Goal: Check status: Check status

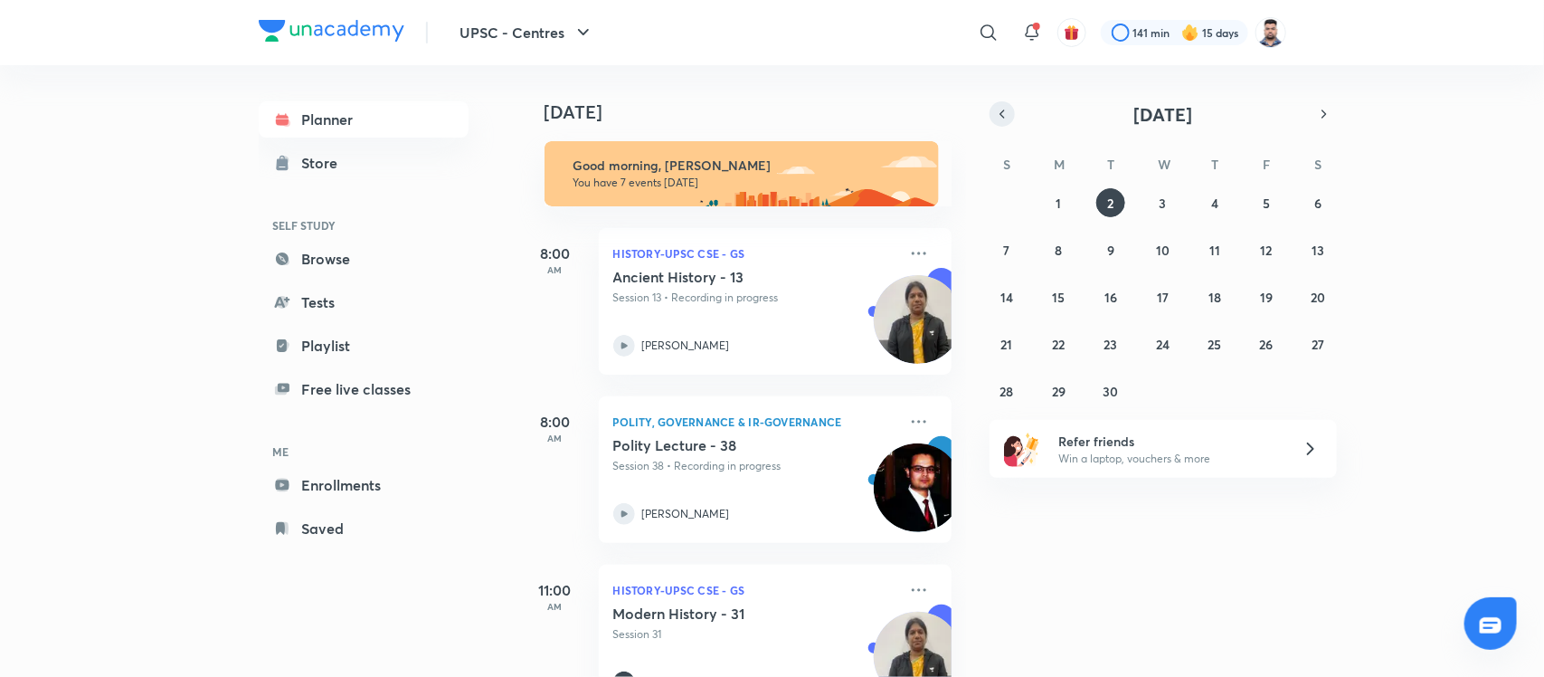
click at [1000, 122] on button "button" at bounding box center [1002, 113] width 25 height 25
click at [1159, 394] on abbr "27" at bounding box center [1162, 391] width 13 height 17
click at [184, 385] on div "UPSC - Centres ​ 141 min 15 days Planner Store SELF STUDY Browse Tests Playlist…" at bounding box center [772, 338] width 1544 height 677
click at [1419, 183] on div "[DATE] Good morning, [PERSON_NAME] You have 7 events [DATE] 8:00 AM History-UPS…" at bounding box center [1030, 371] width 1022 height 612
click at [1001, 122] on button "button" at bounding box center [1002, 113] width 25 height 25
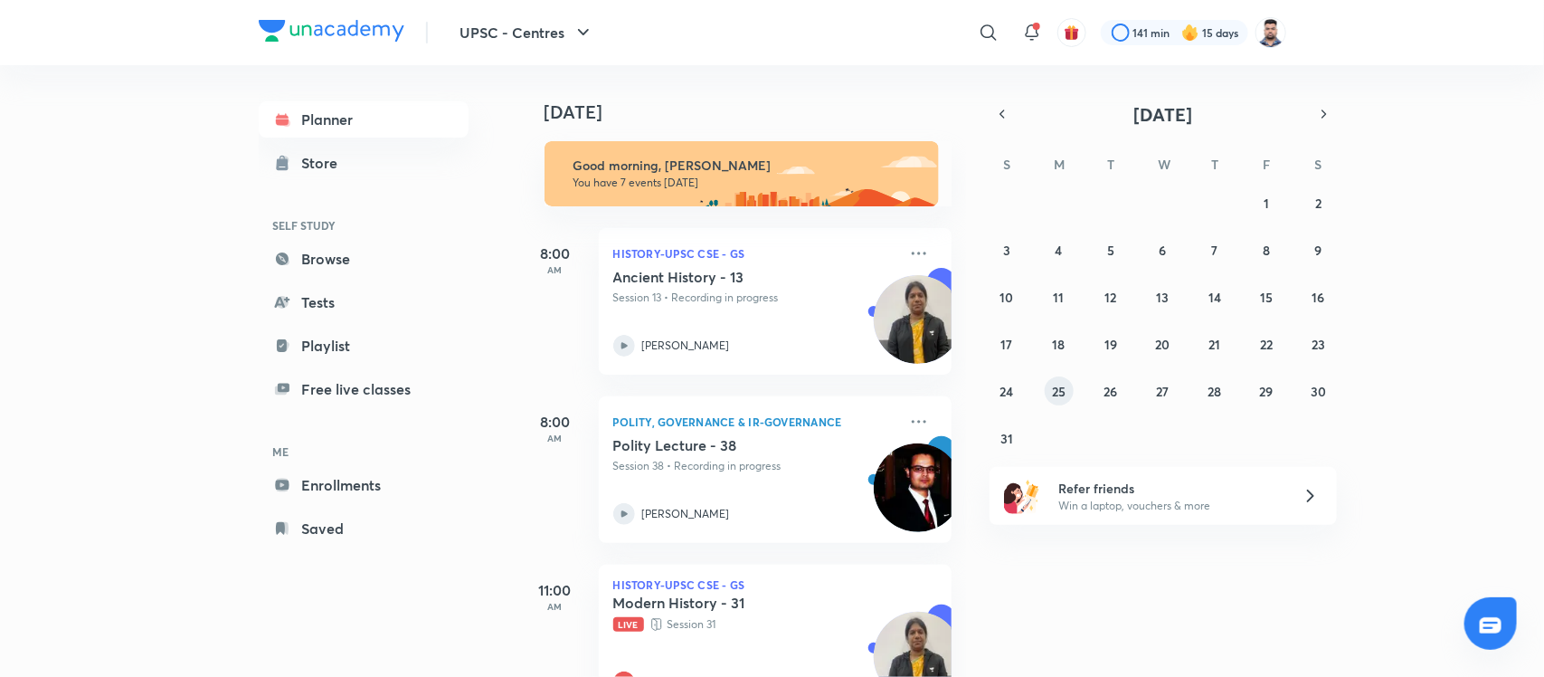
click at [1060, 376] on button "25" at bounding box center [1059, 390] width 29 height 29
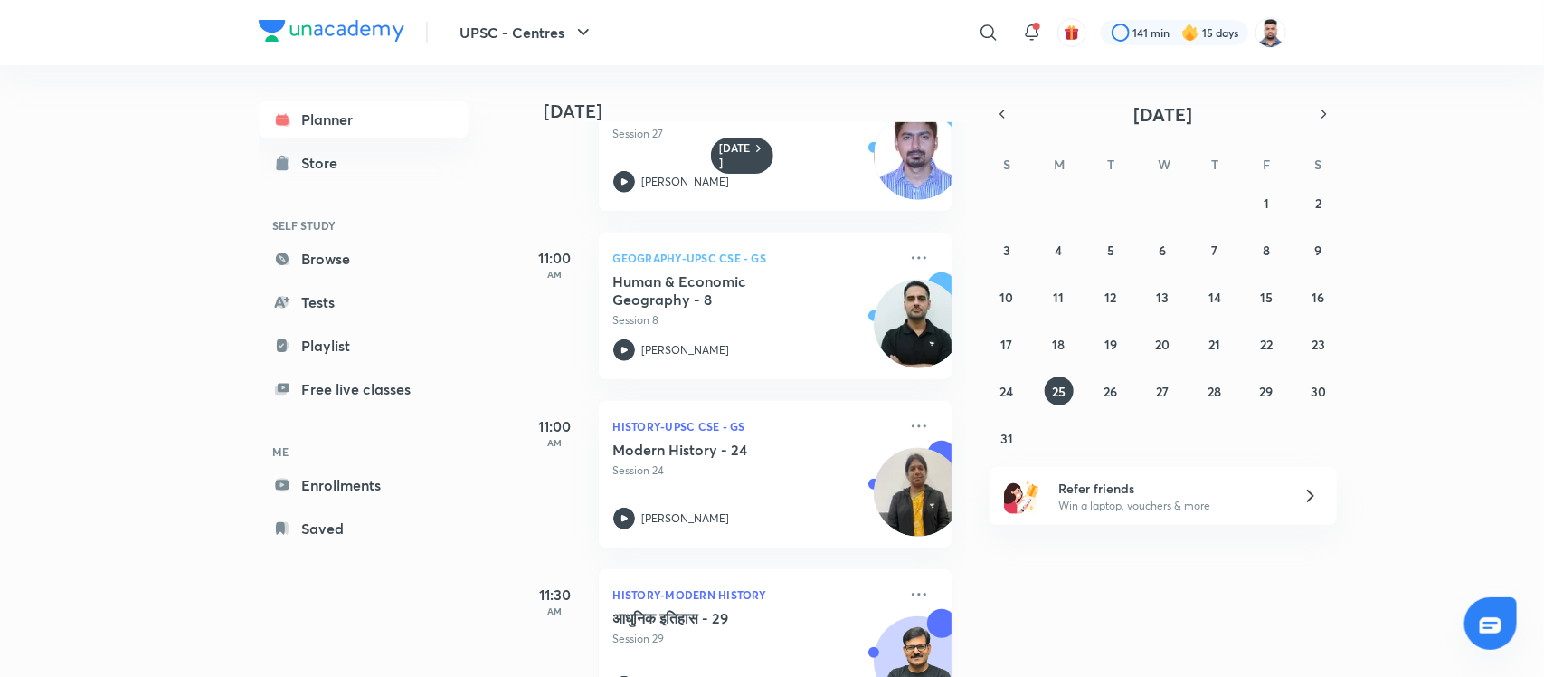
scroll to position [565, 0]
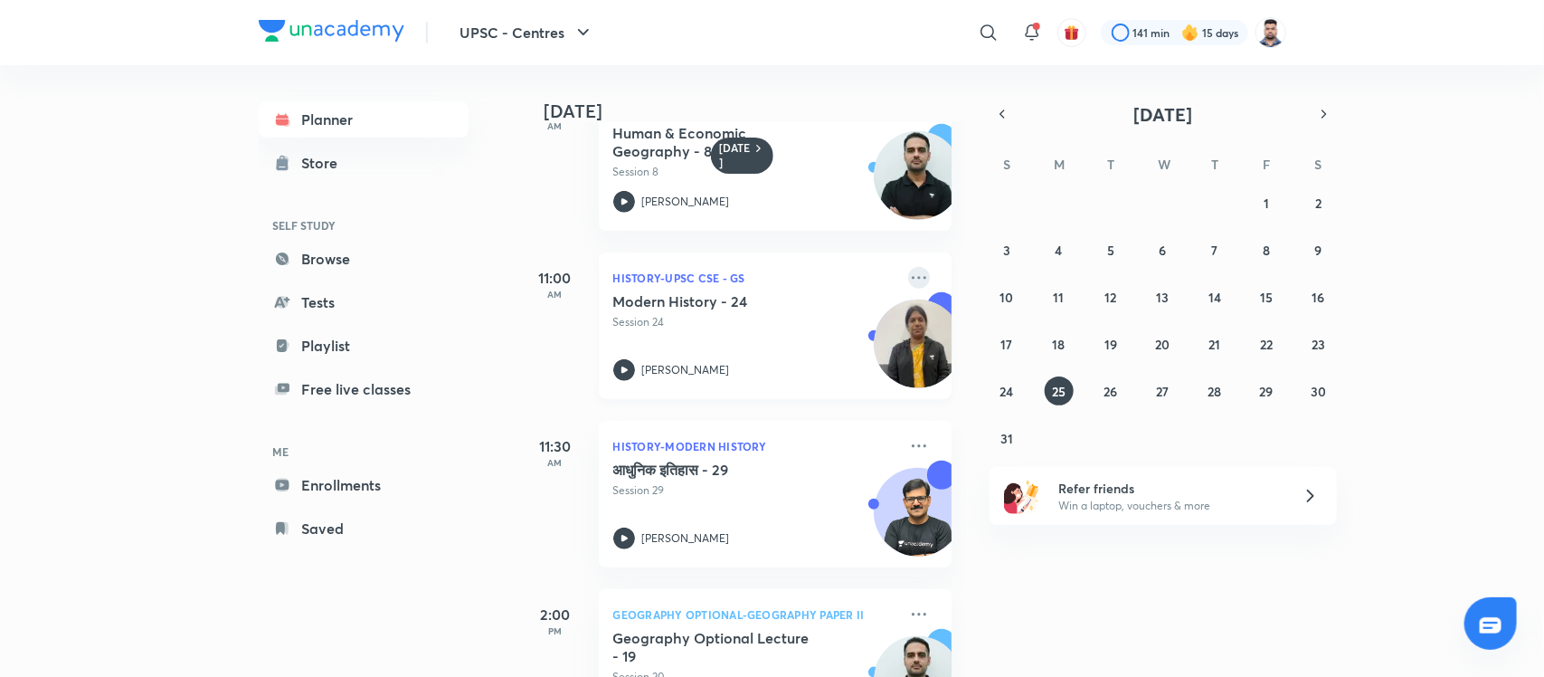
click at [908, 278] on icon at bounding box center [919, 278] width 22 height 22
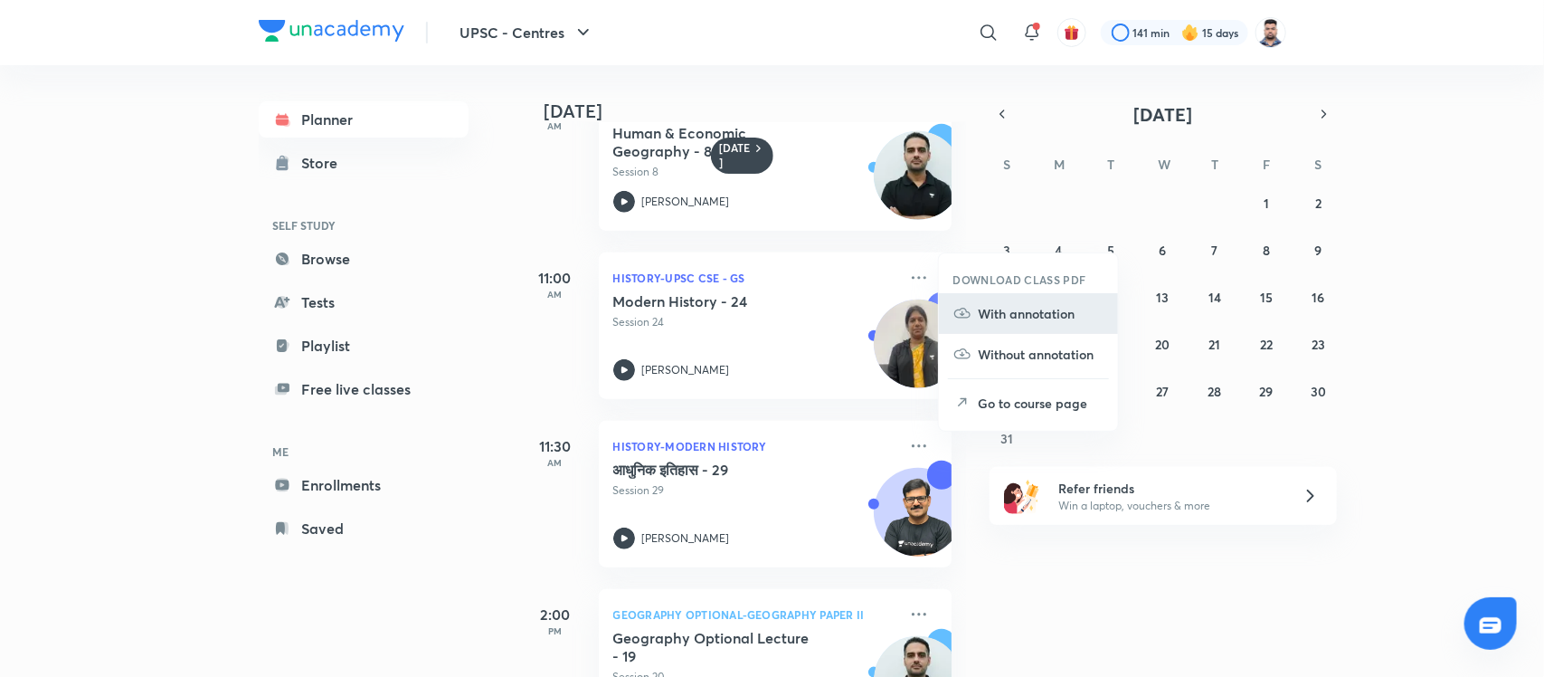
click at [1032, 318] on p "With annotation" at bounding box center [1041, 313] width 125 height 19
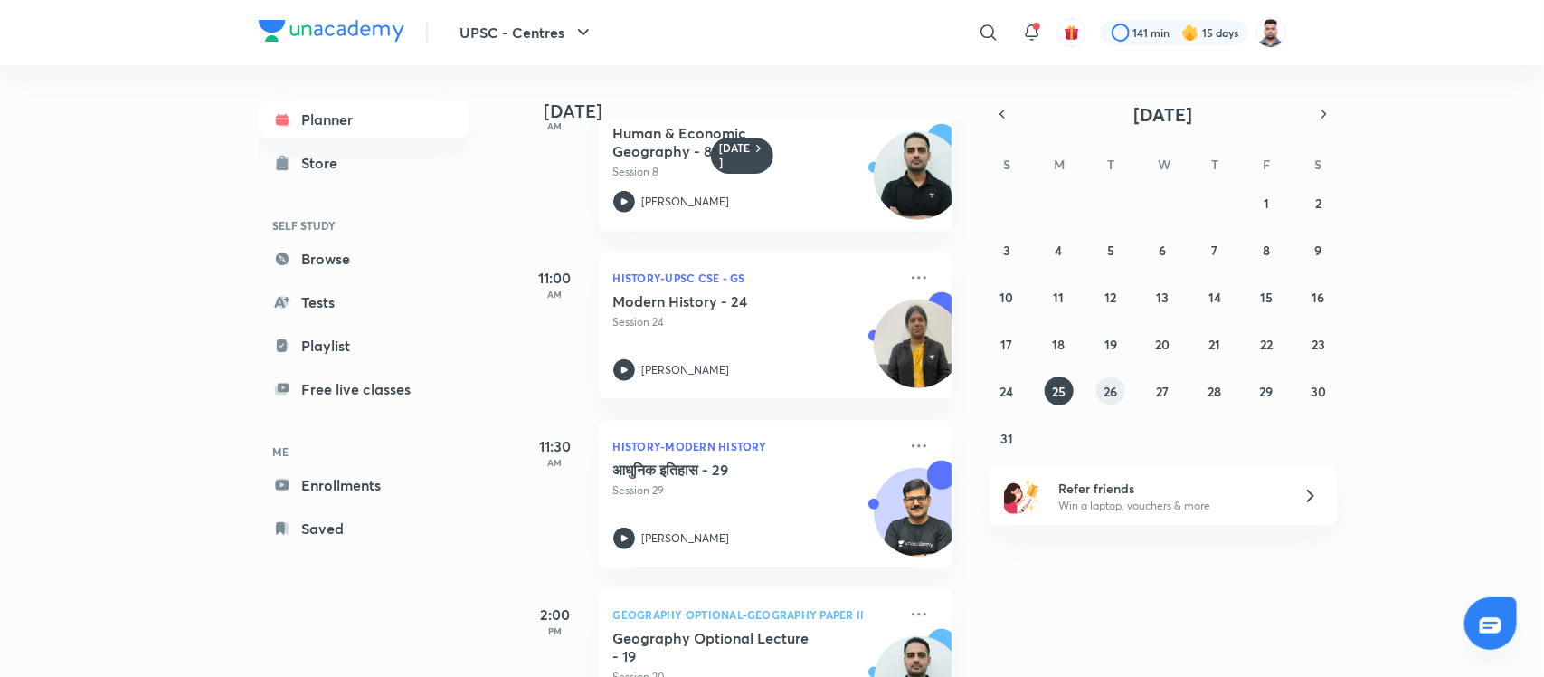
click at [1105, 387] on abbr "26" at bounding box center [1112, 391] width 14 height 17
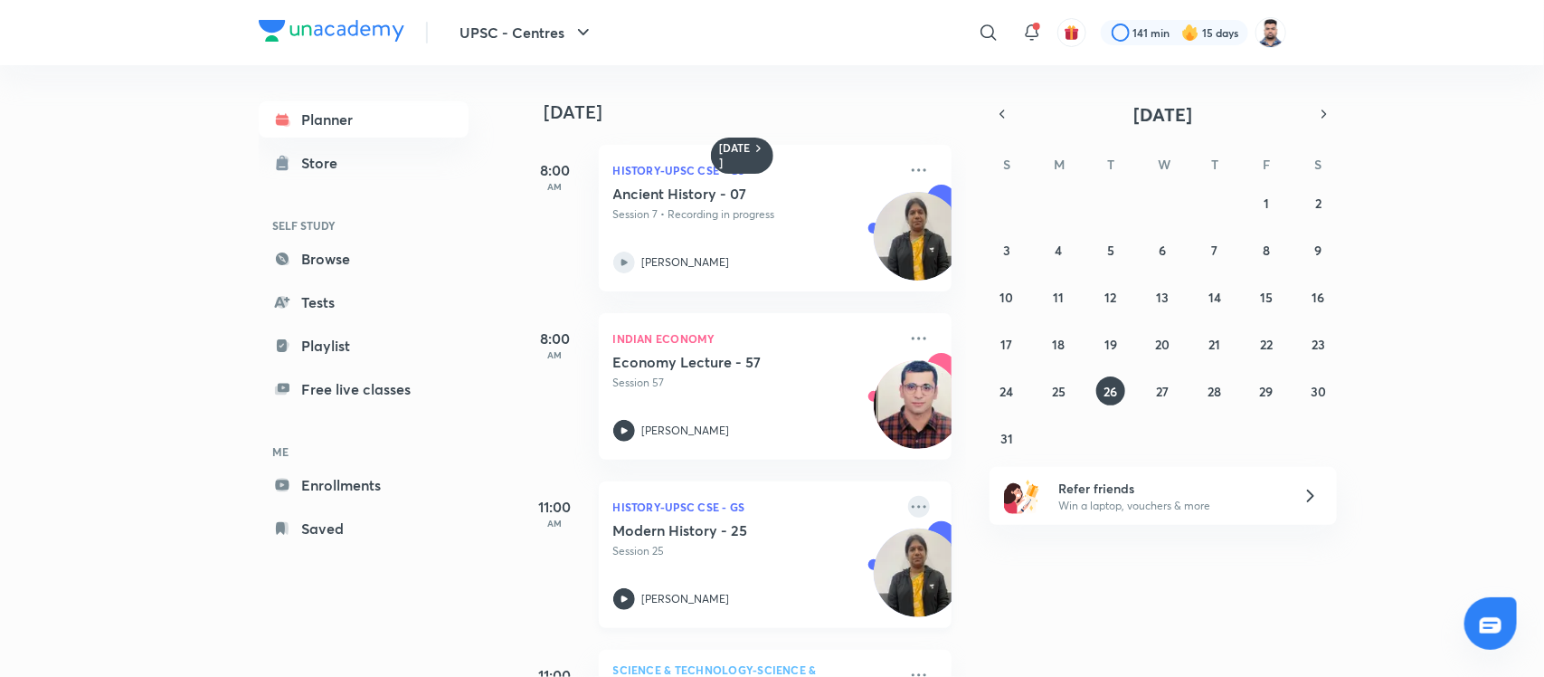
click at [908, 509] on icon at bounding box center [919, 507] width 22 height 22
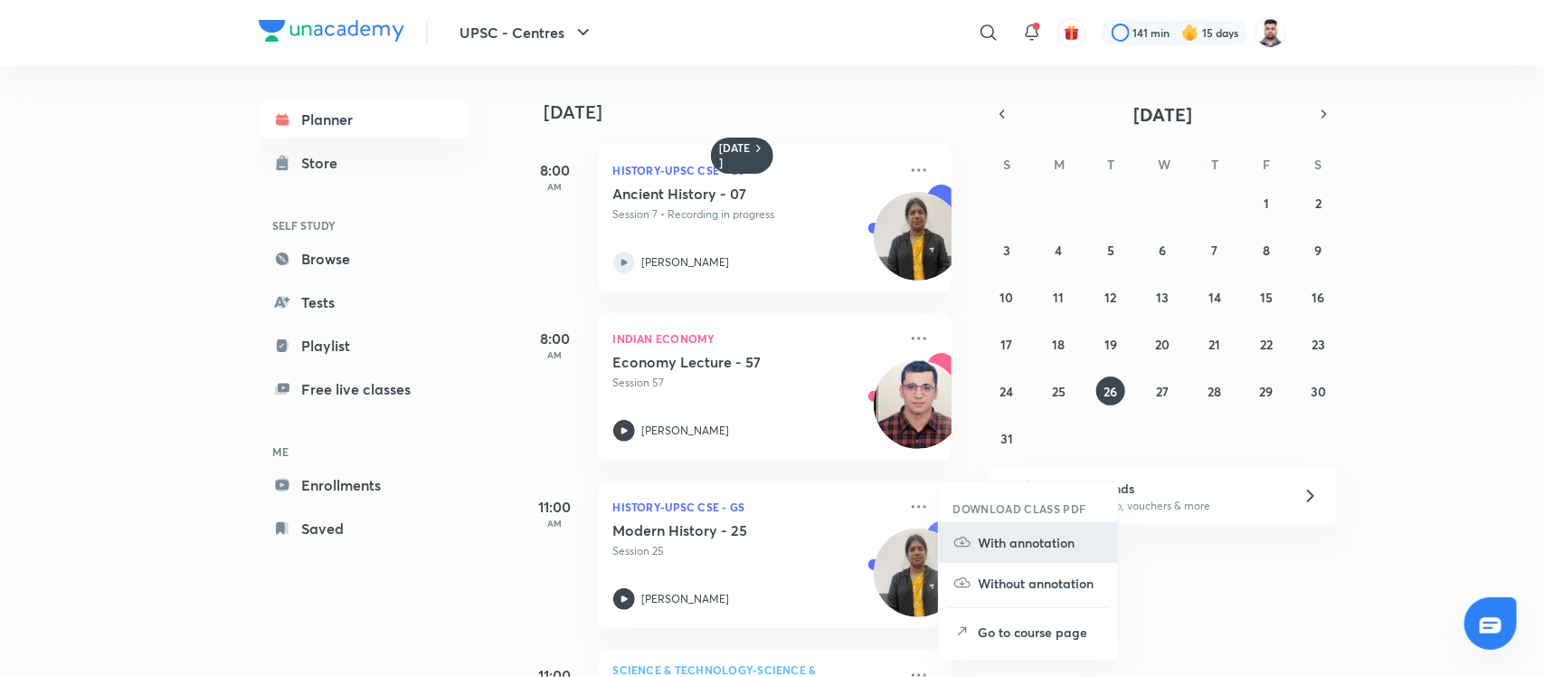
click at [1022, 547] on p "With annotation" at bounding box center [1041, 542] width 125 height 19
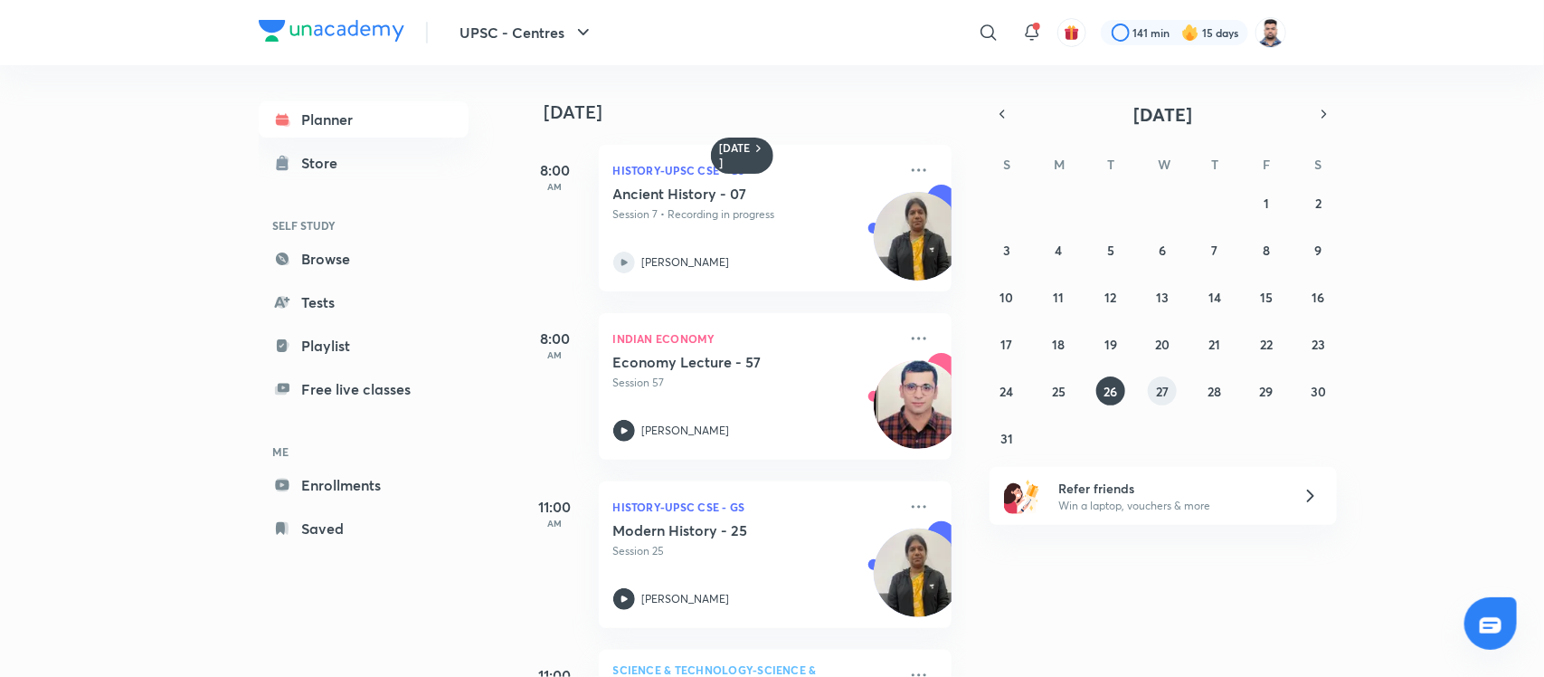
click at [1159, 398] on abbr "27" at bounding box center [1162, 391] width 13 height 17
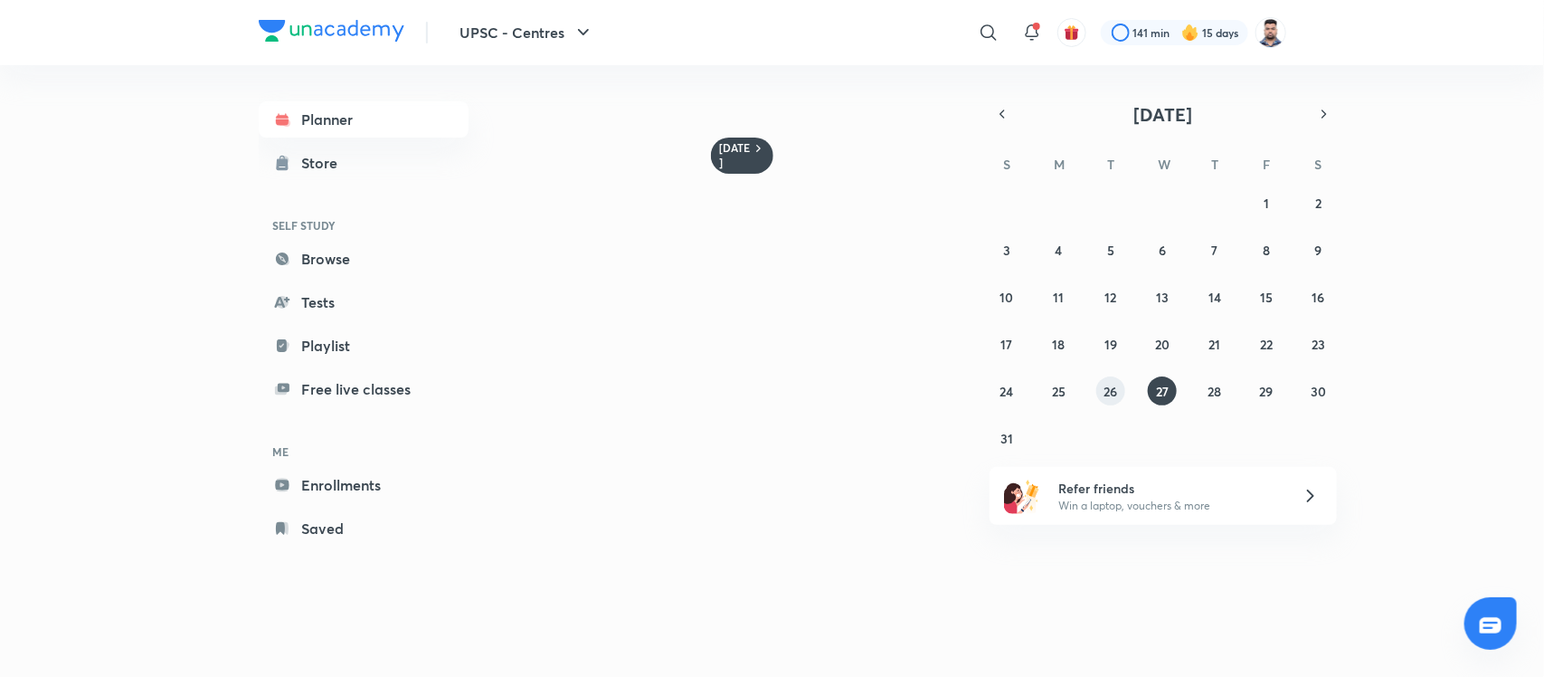
click at [1111, 386] on abbr "26" at bounding box center [1112, 391] width 14 height 17
click at [1162, 392] on abbr "27" at bounding box center [1162, 391] width 13 height 17
click at [1226, 390] on button "28" at bounding box center [1214, 390] width 29 height 29
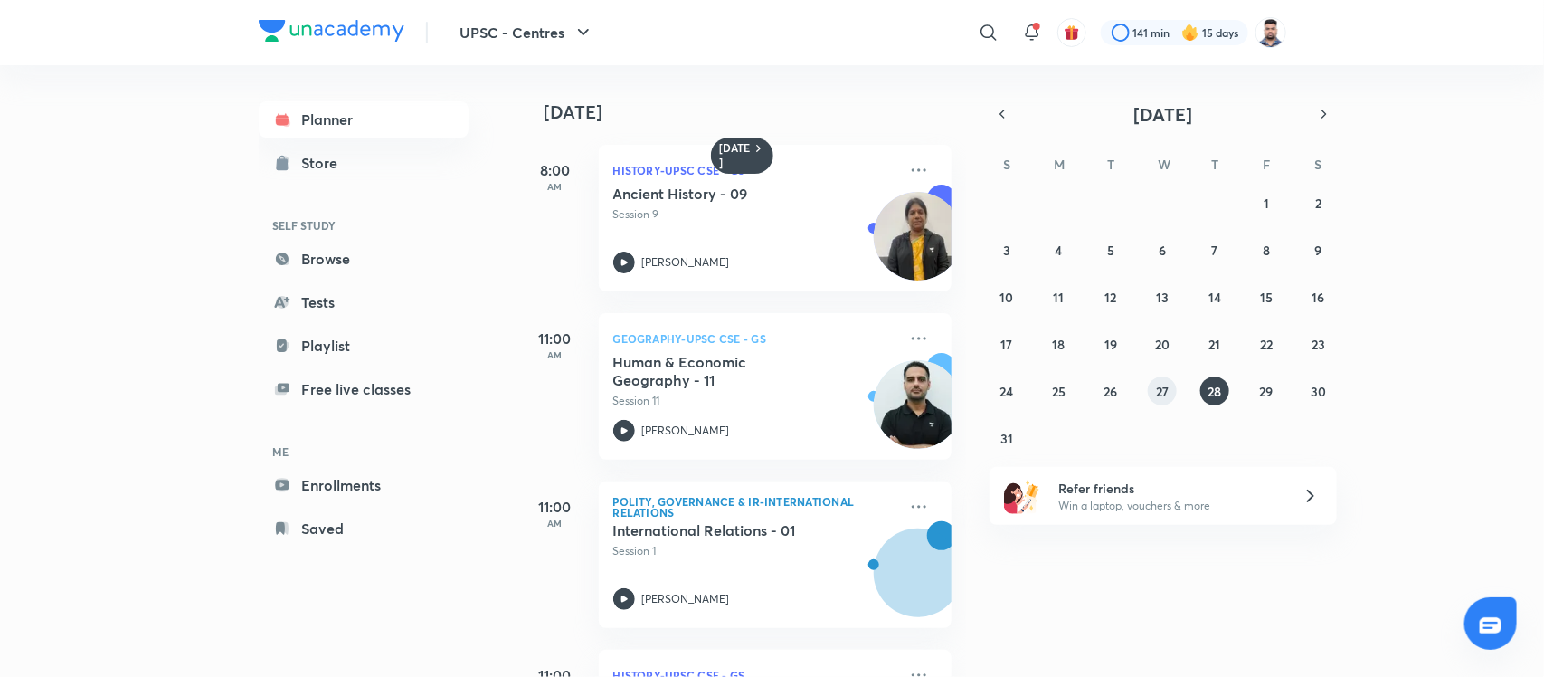
click at [1160, 385] on abbr "27" at bounding box center [1162, 391] width 13 height 17
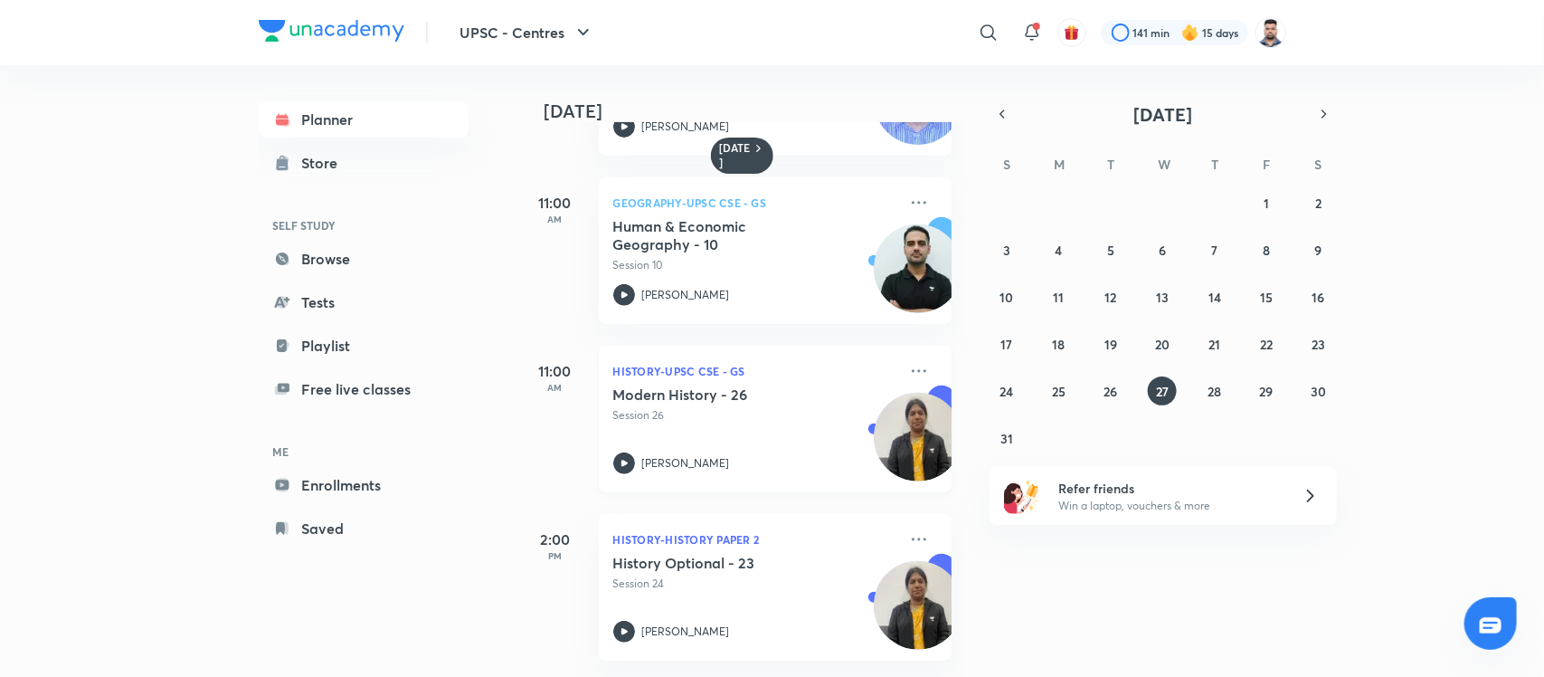
scroll to position [339, 0]
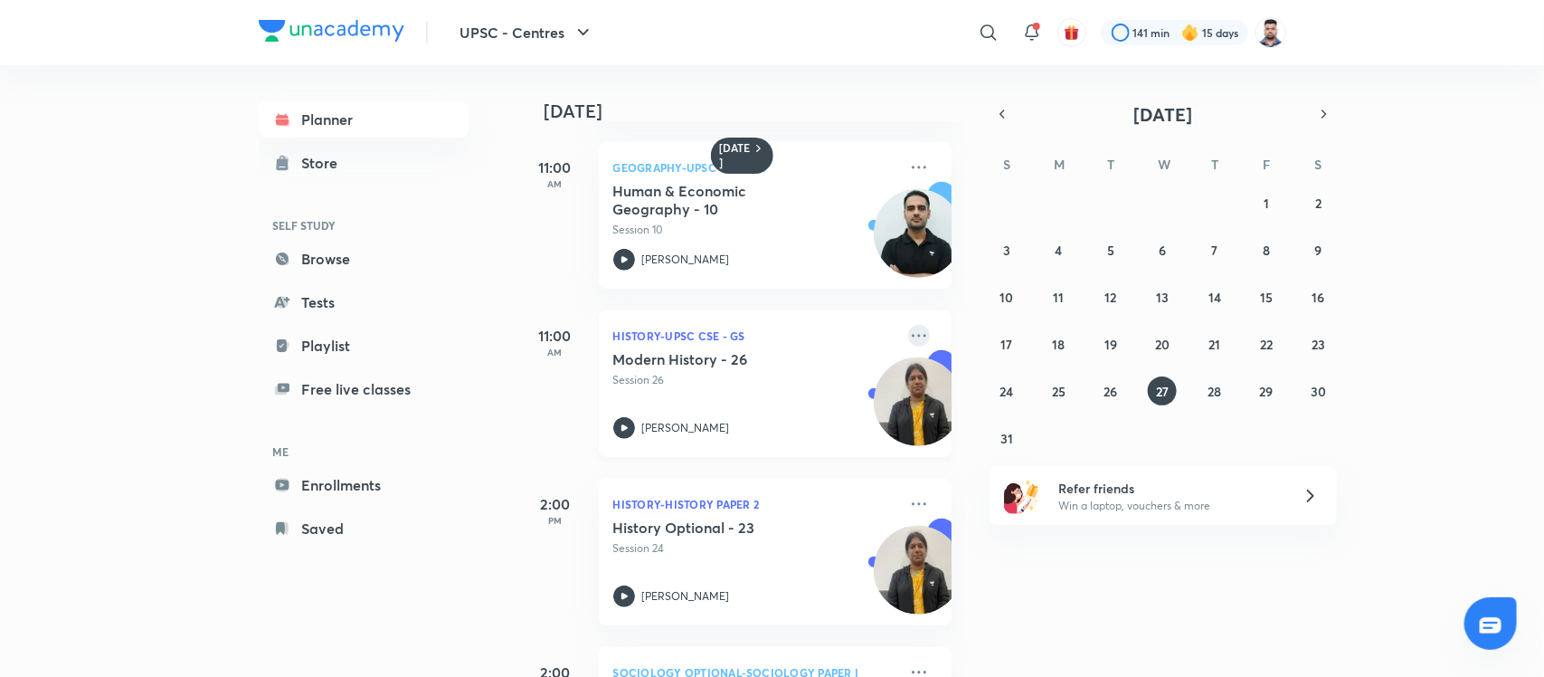
click at [908, 327] on icon at bounding box center [919, 336] width 22 height 22
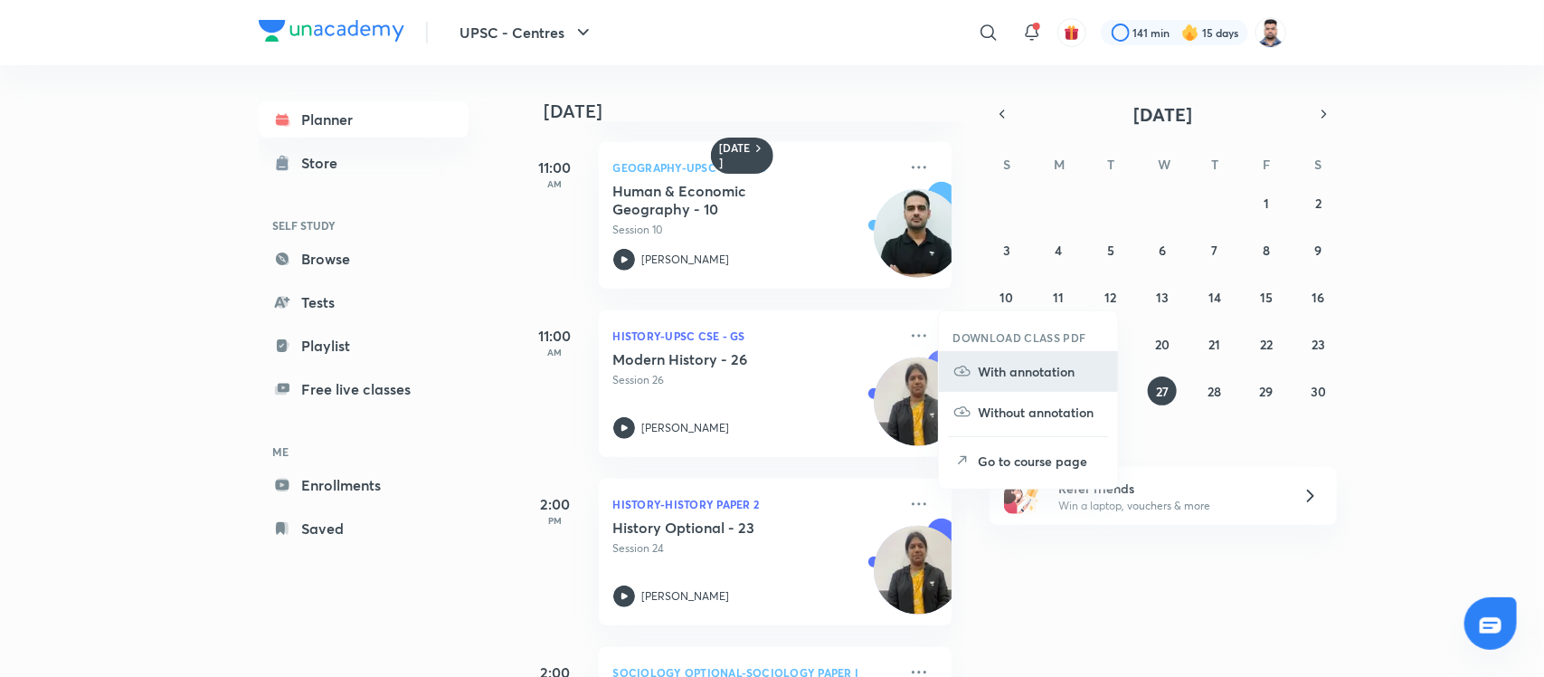
click at [1050, 386] on li "With annotation" at bounding box center [1028, 371] width 179 height 41
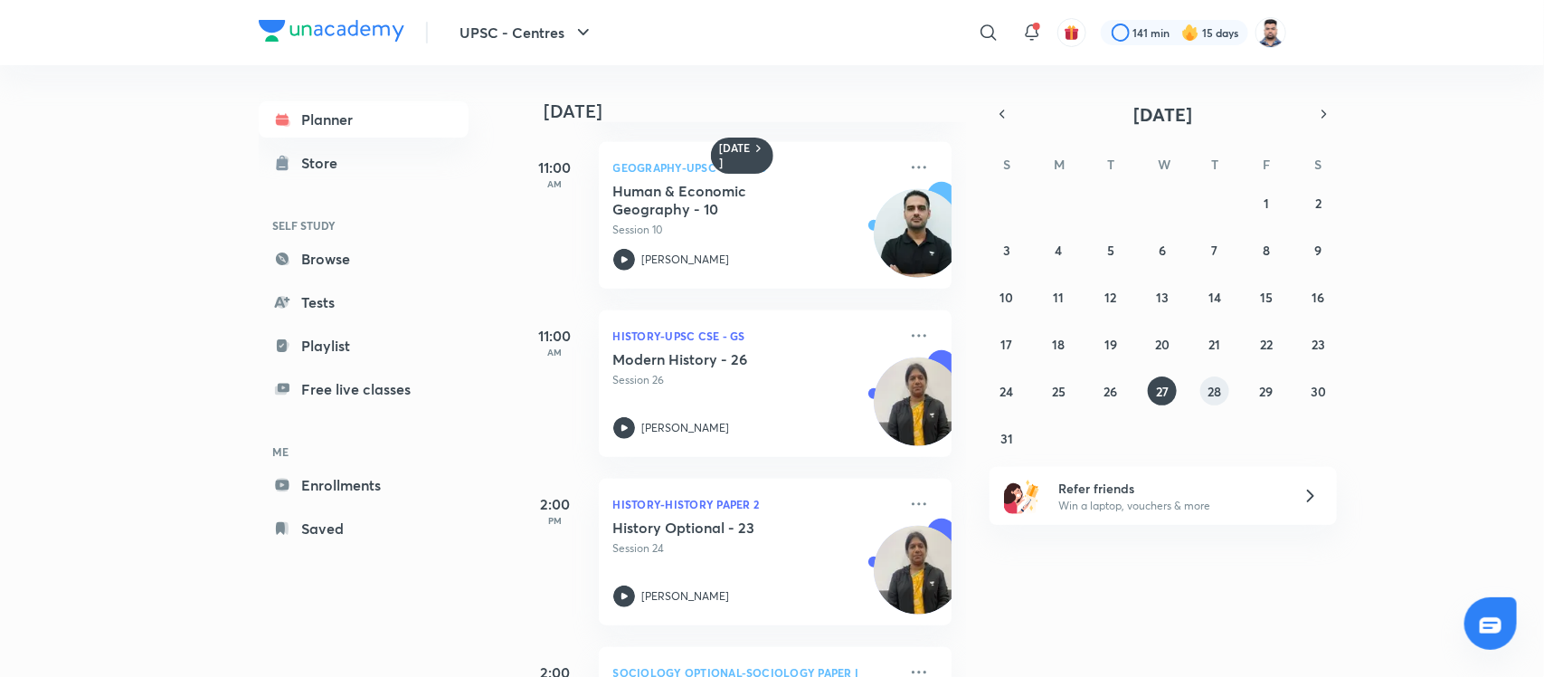
click at [1214, 386] on abbr "28" at bounding box center [1215, 391] width 14 height 17
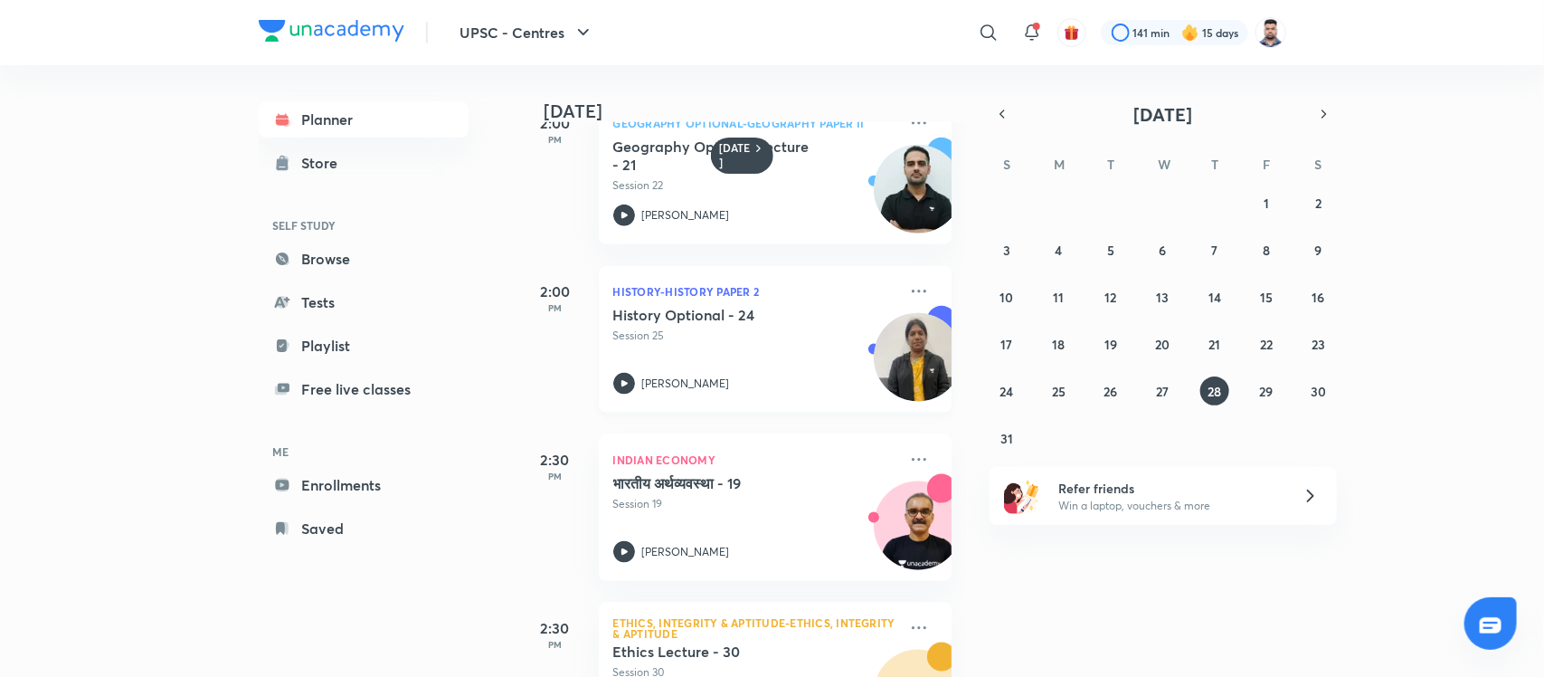
scroll to position [905, 0]
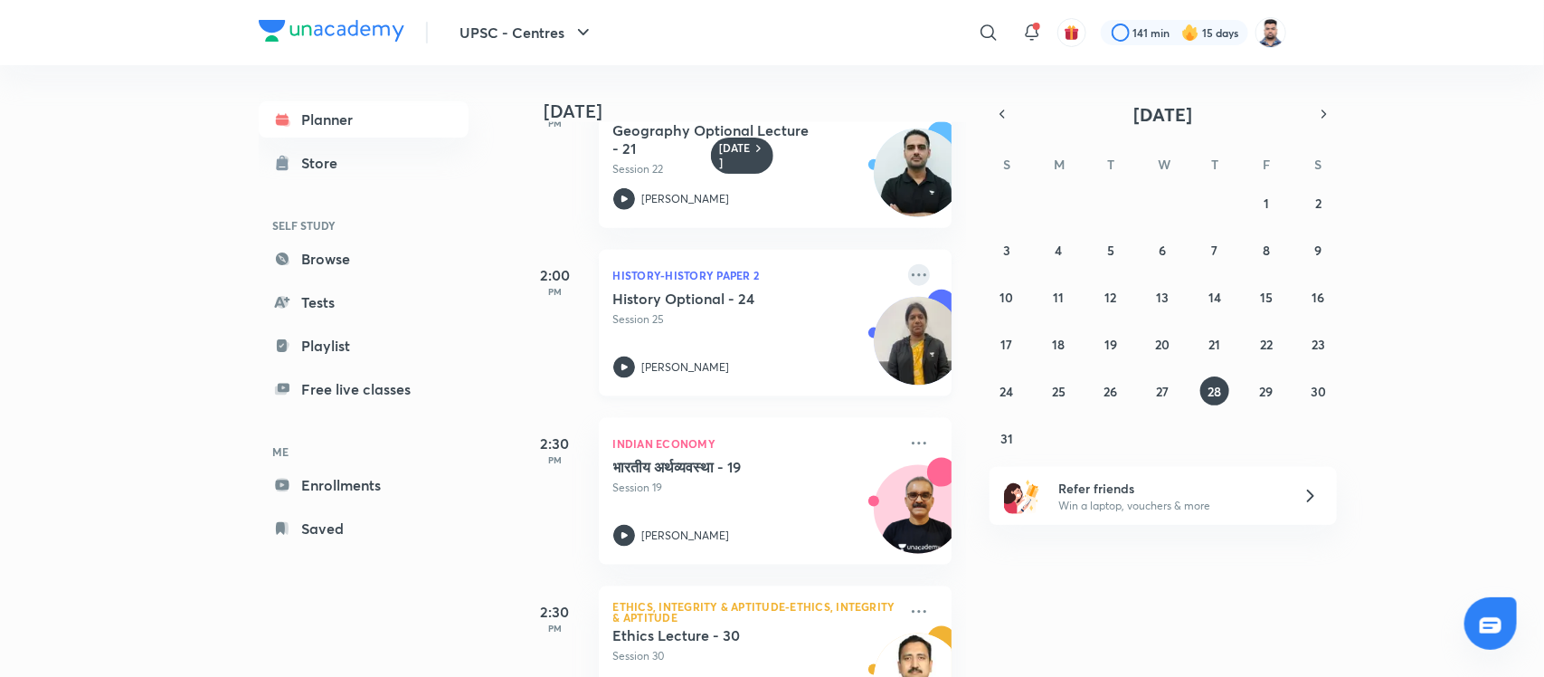
click at [908, 280] on icon at bounding box center [919, 275] width 22 height 22
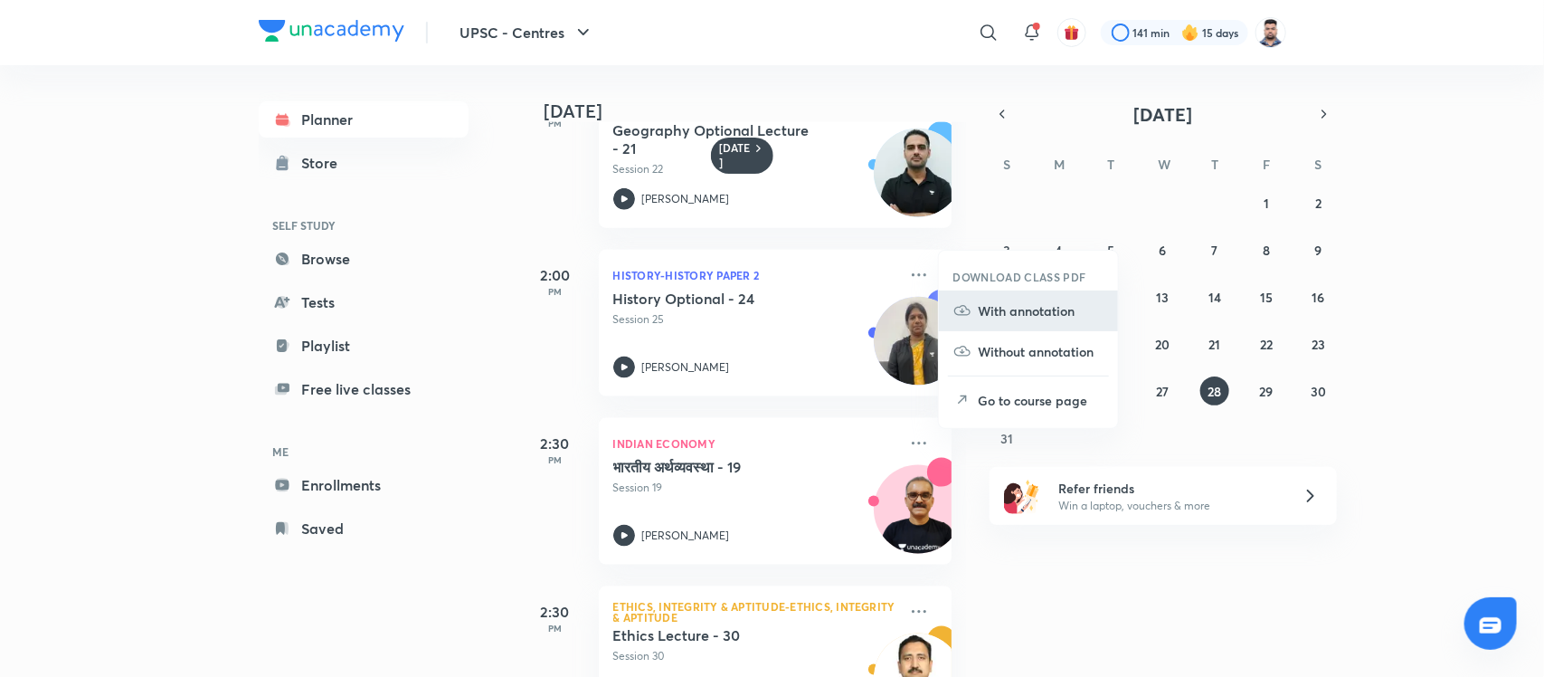
click at [996, 315] on p "With annotation" at bounding box center [1041, 310] width 125 height 19
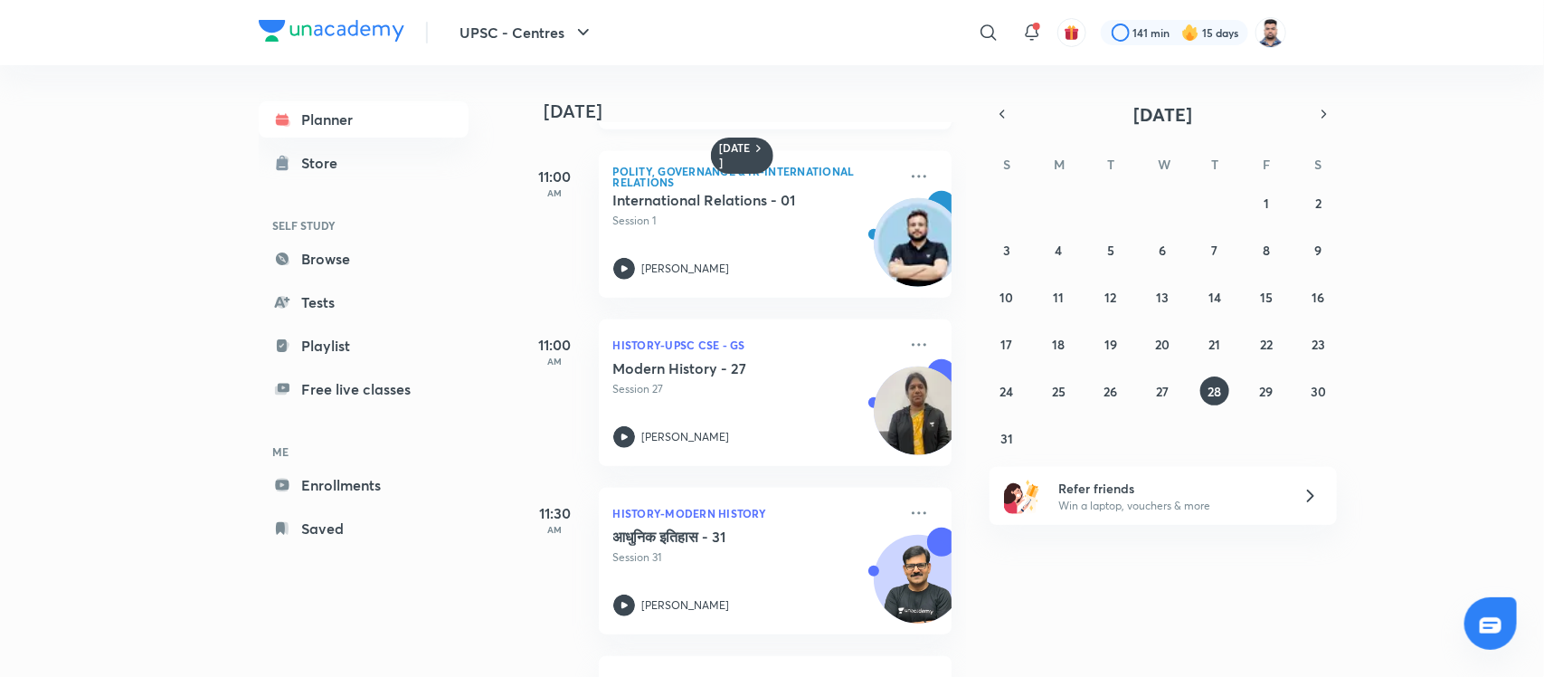
scroll to position [339, 0]
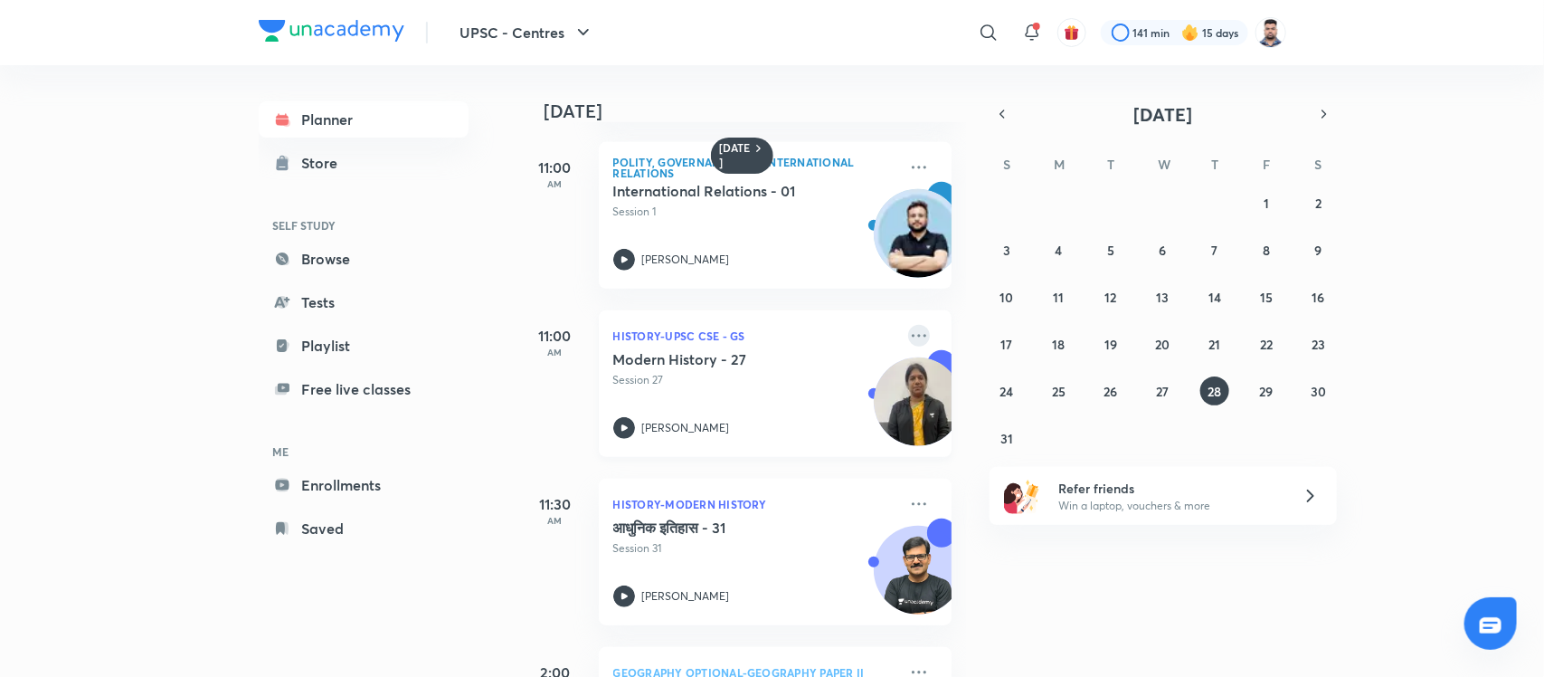
click at [908, 333] on icon at bounding box center [919, 336] width 22 height 22
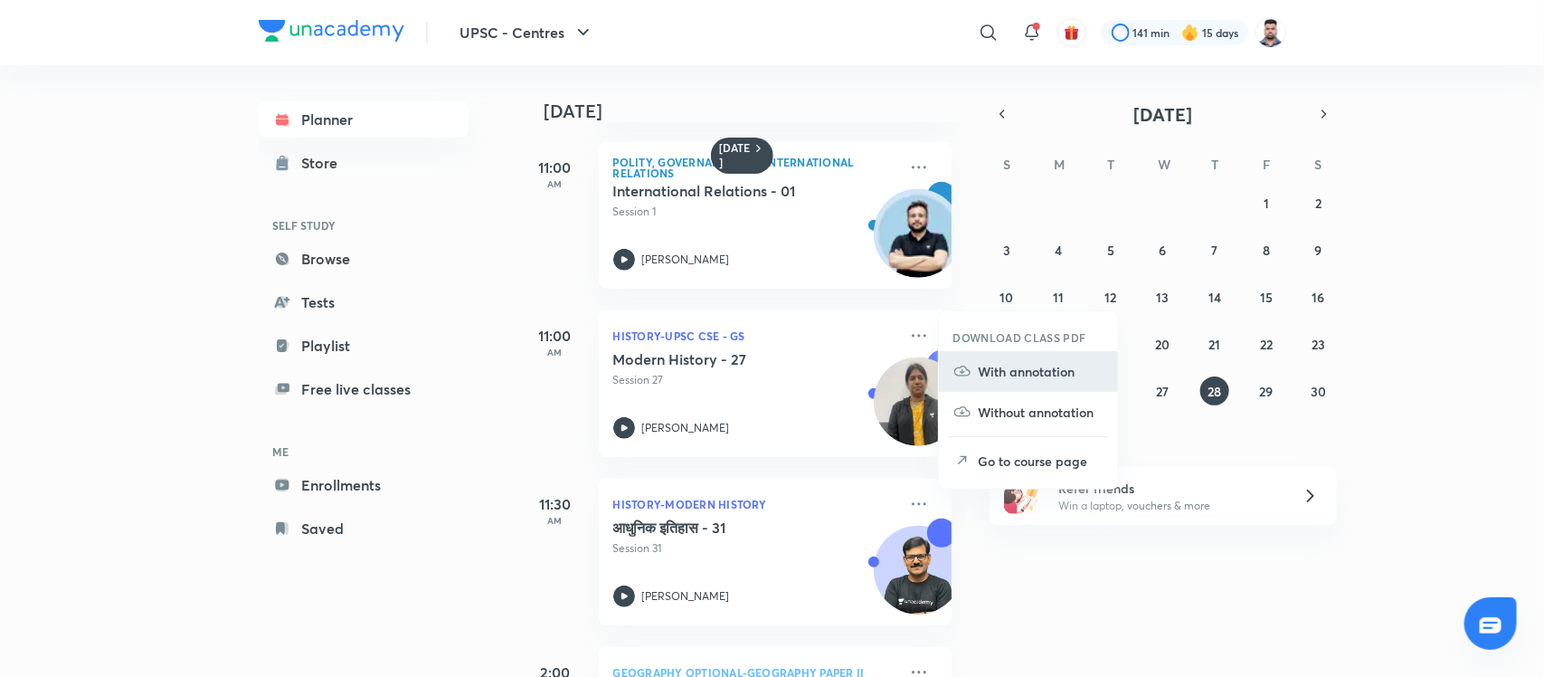
click at [1009, 356] on li "With annotation" at bounding box center [1028, 371] width 179 height 41
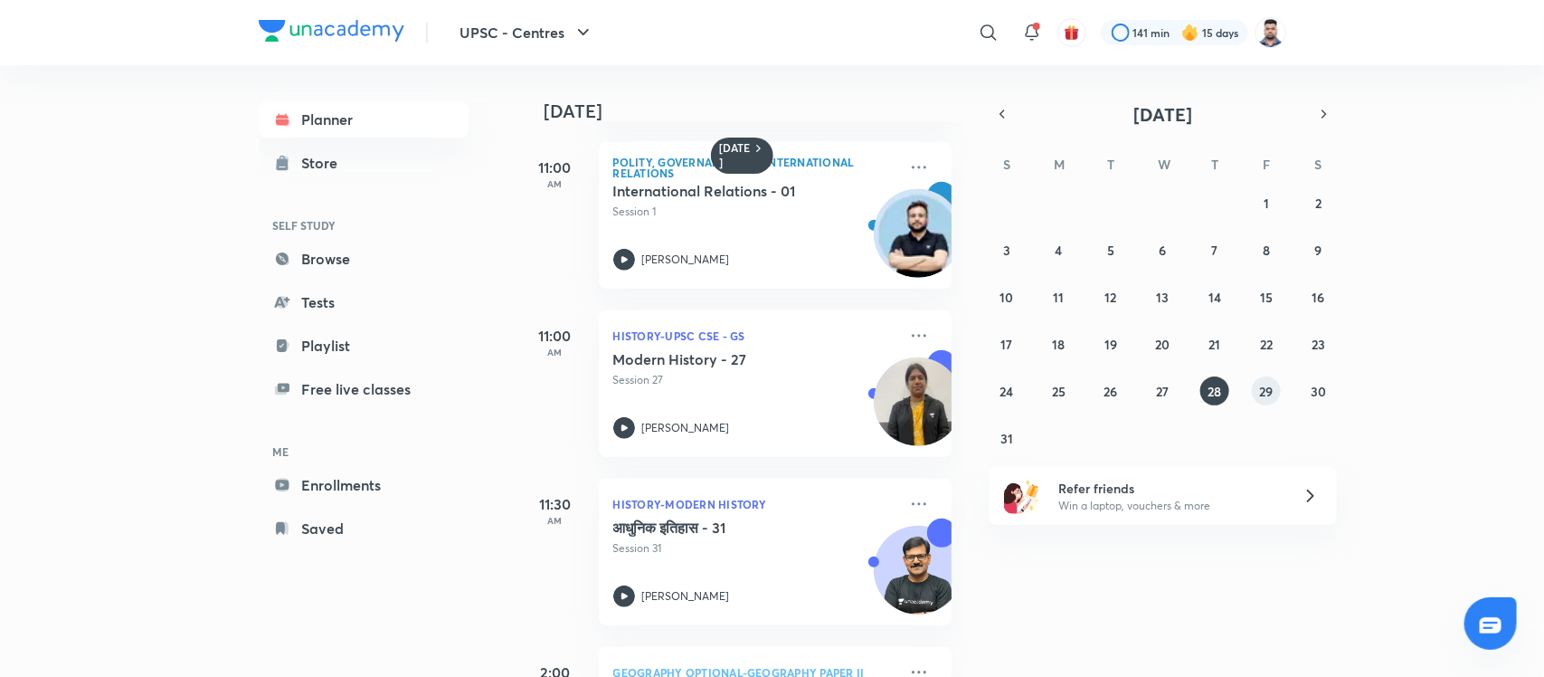
click at [1256, 391] on button "29" at bounding box center [1266, 390] width 29 height 29
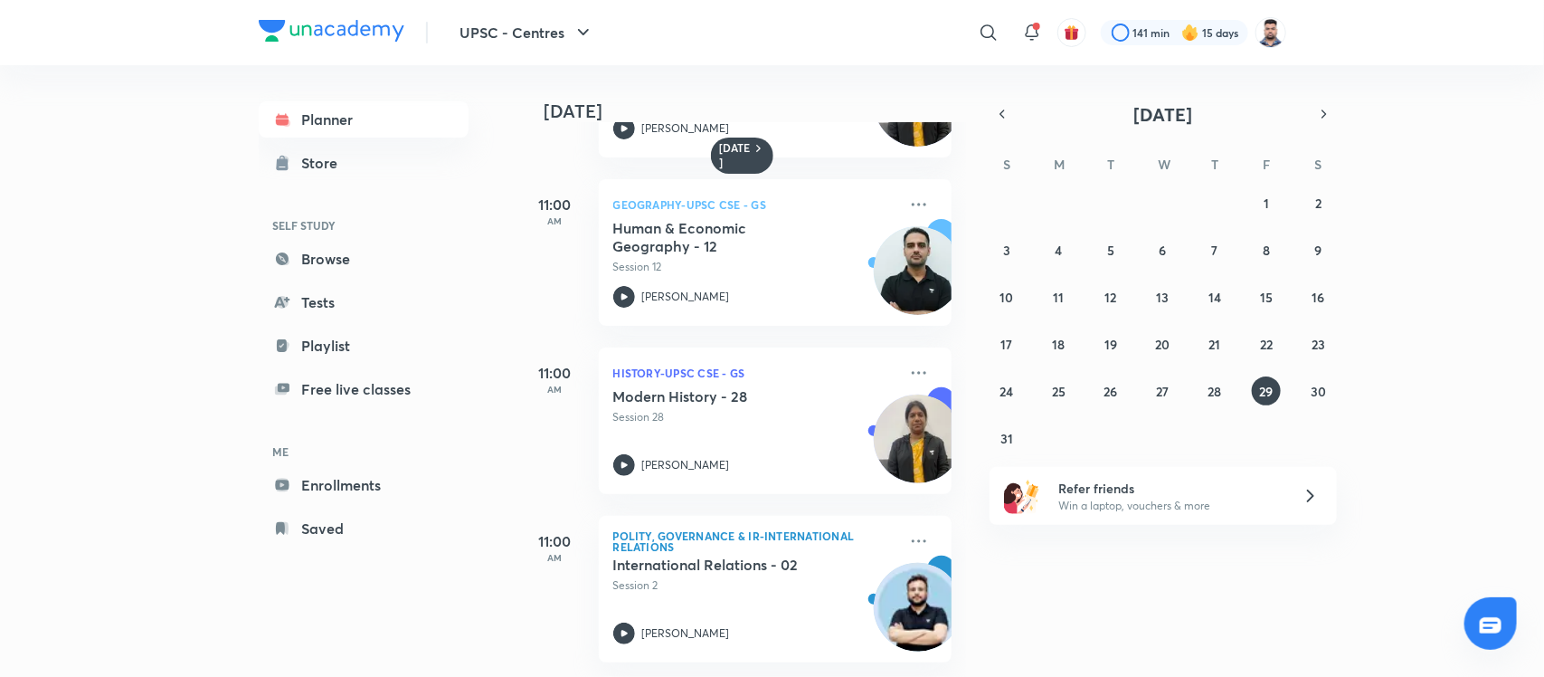
scroll to position [113, 0]
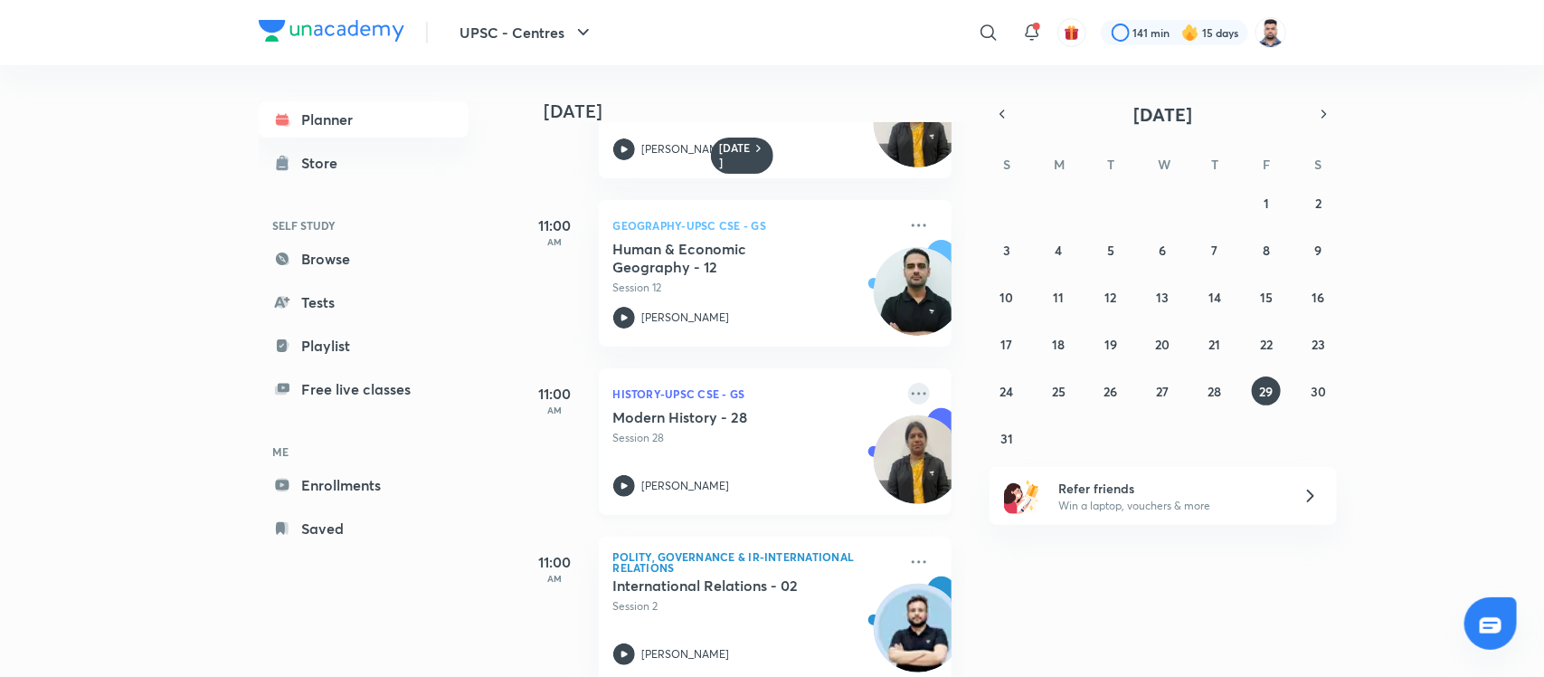
click at [908, 383] on icon at bounding box center [919, 394] width 22 height 22
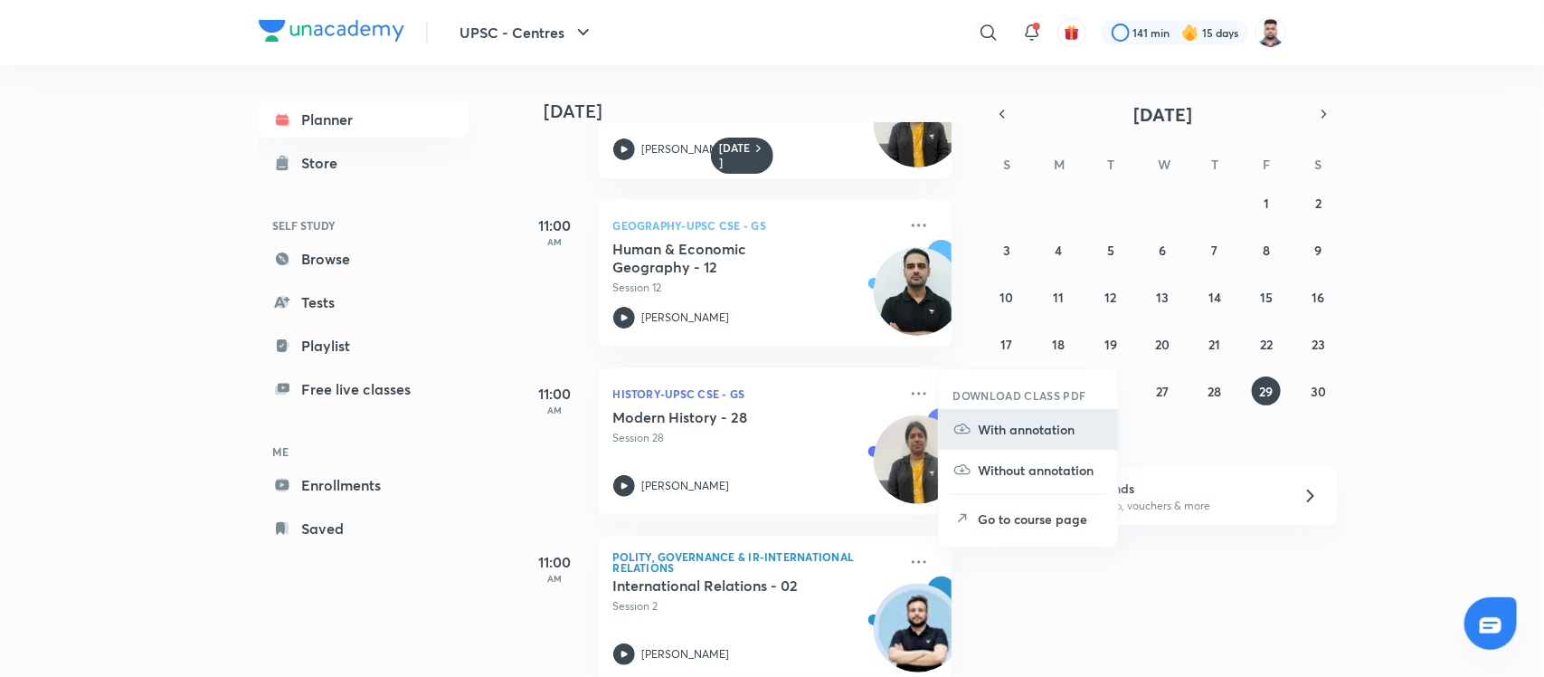
click at [987, 425] on p "With annotation" at bounding box center [1041, 429] width 125 height 19
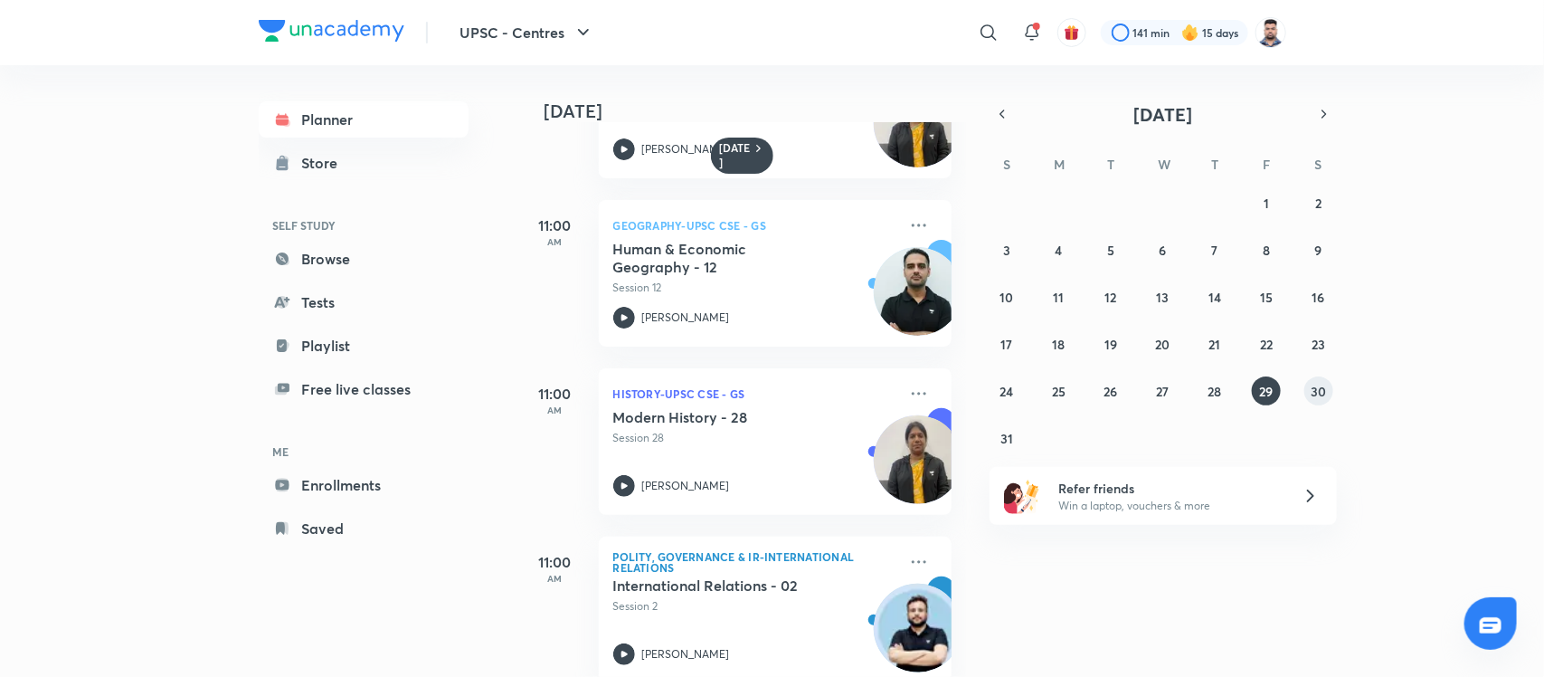
click at [1314, 387] on abbr "30" at bounding box center [1318, 391] width 15 height 17
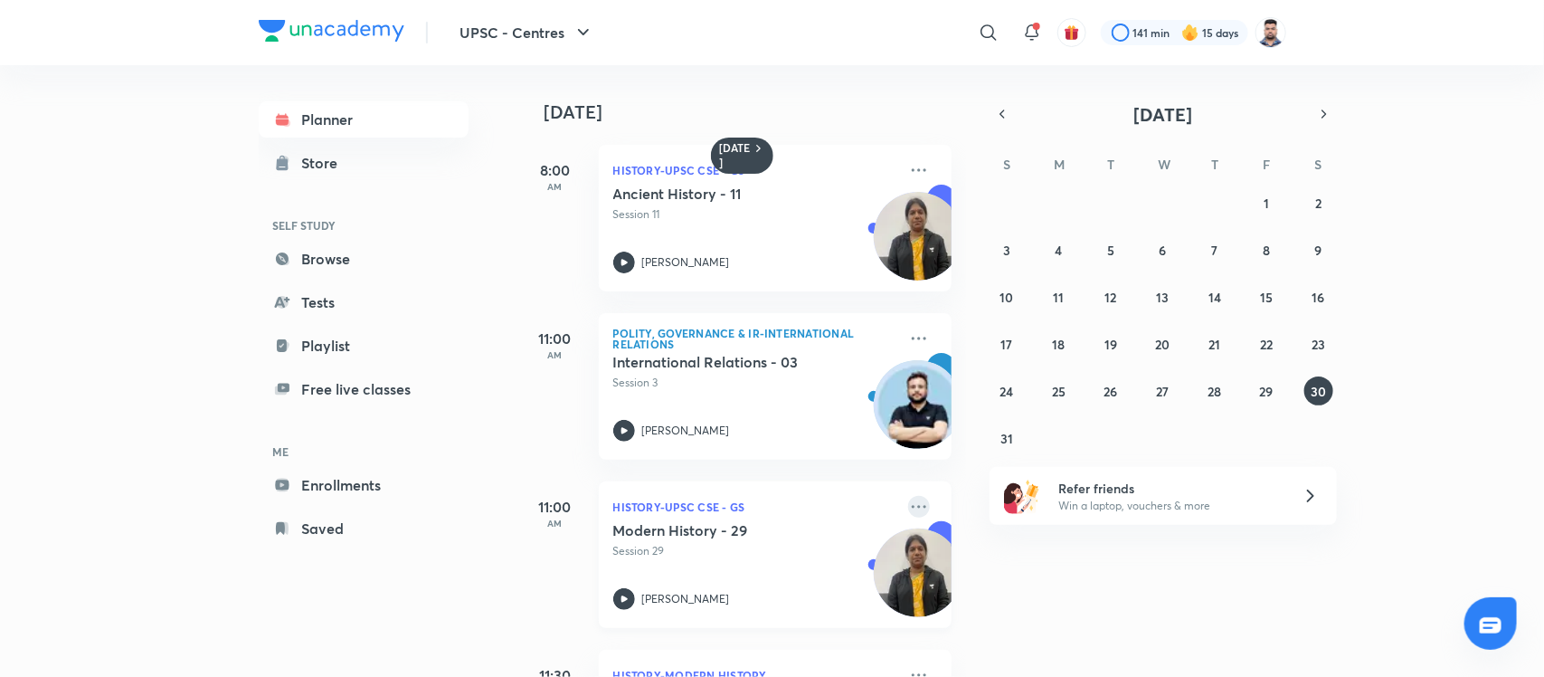
click at [911, 511] on icon at bounding box center [919, 507] width 22 height 22
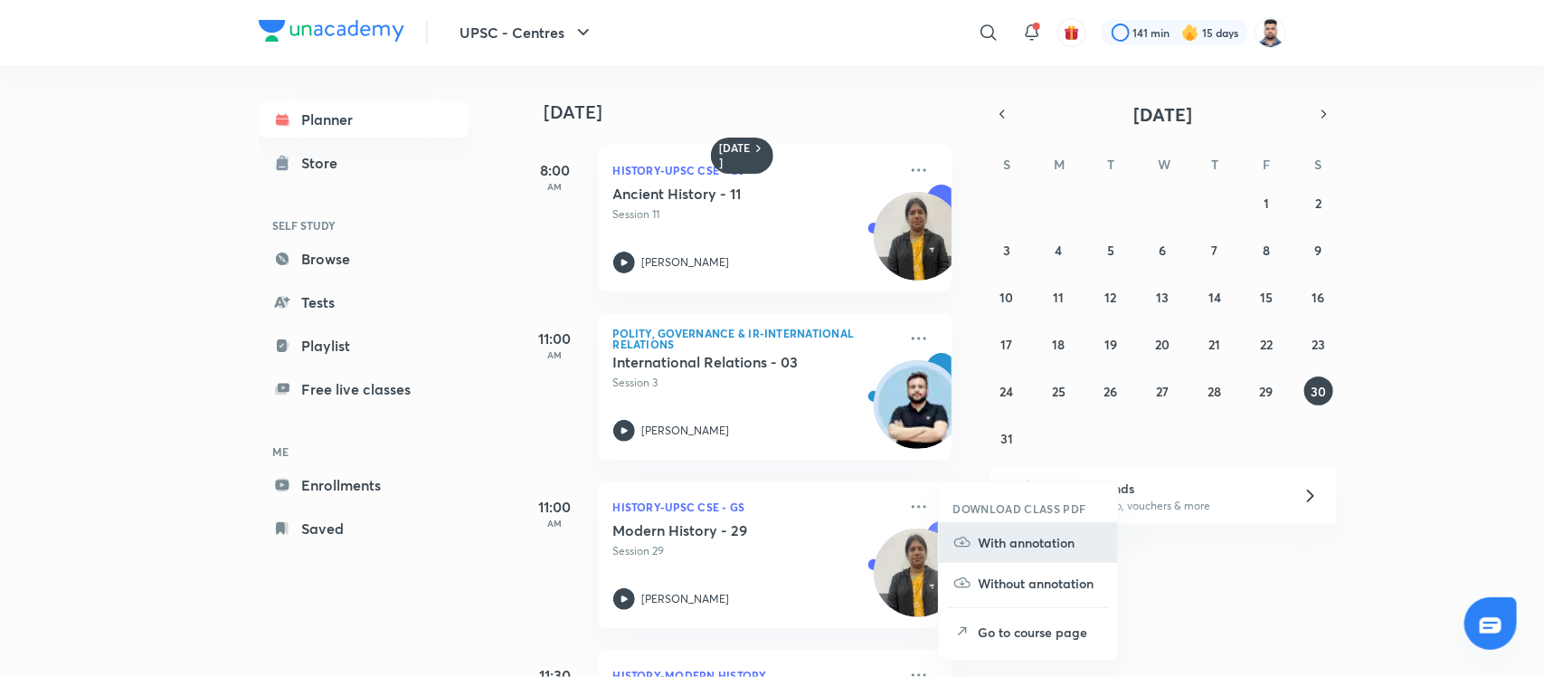
click at [1055, 548] on p "With annotation" at bounding box center [1041, 542] width 125 height 19
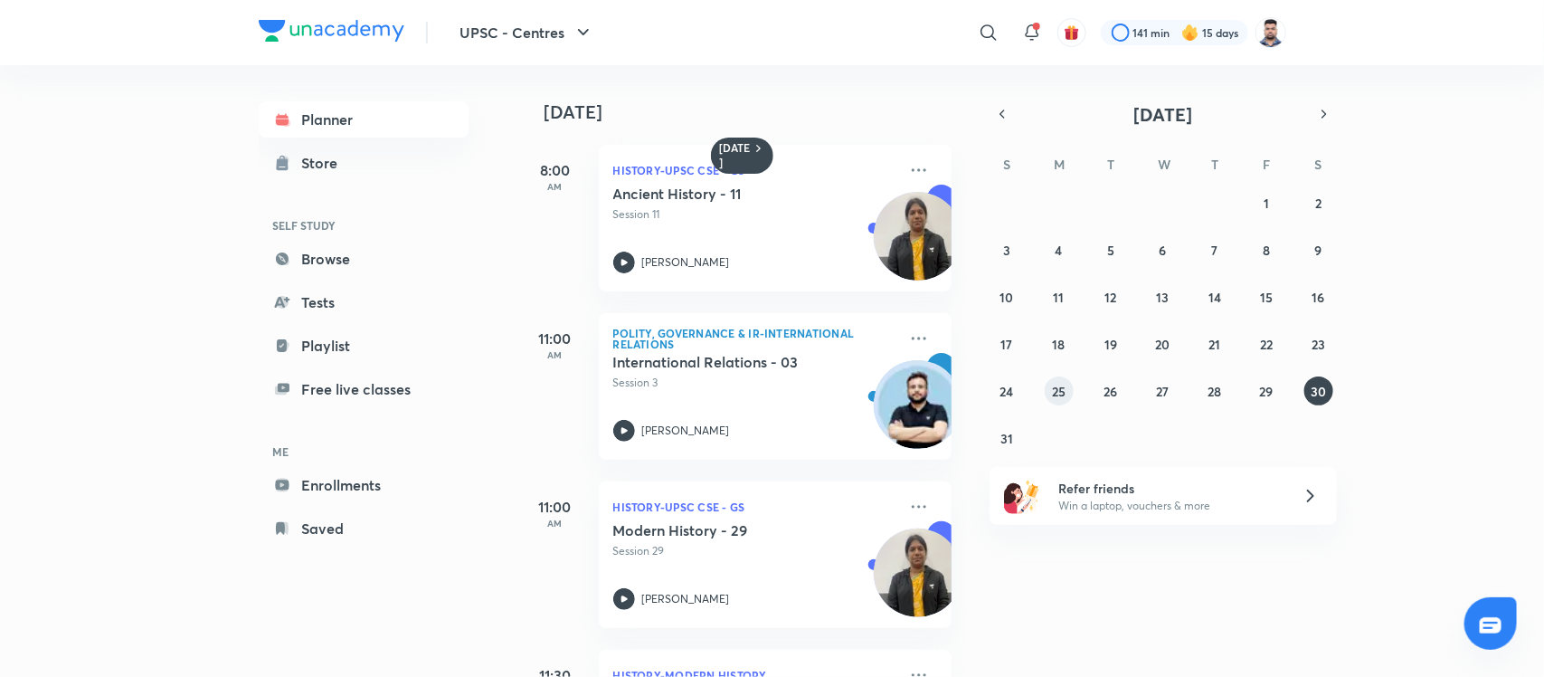
click at [1069, 386] on button "25" at bounding box center [1059, 390] width 29 height 29
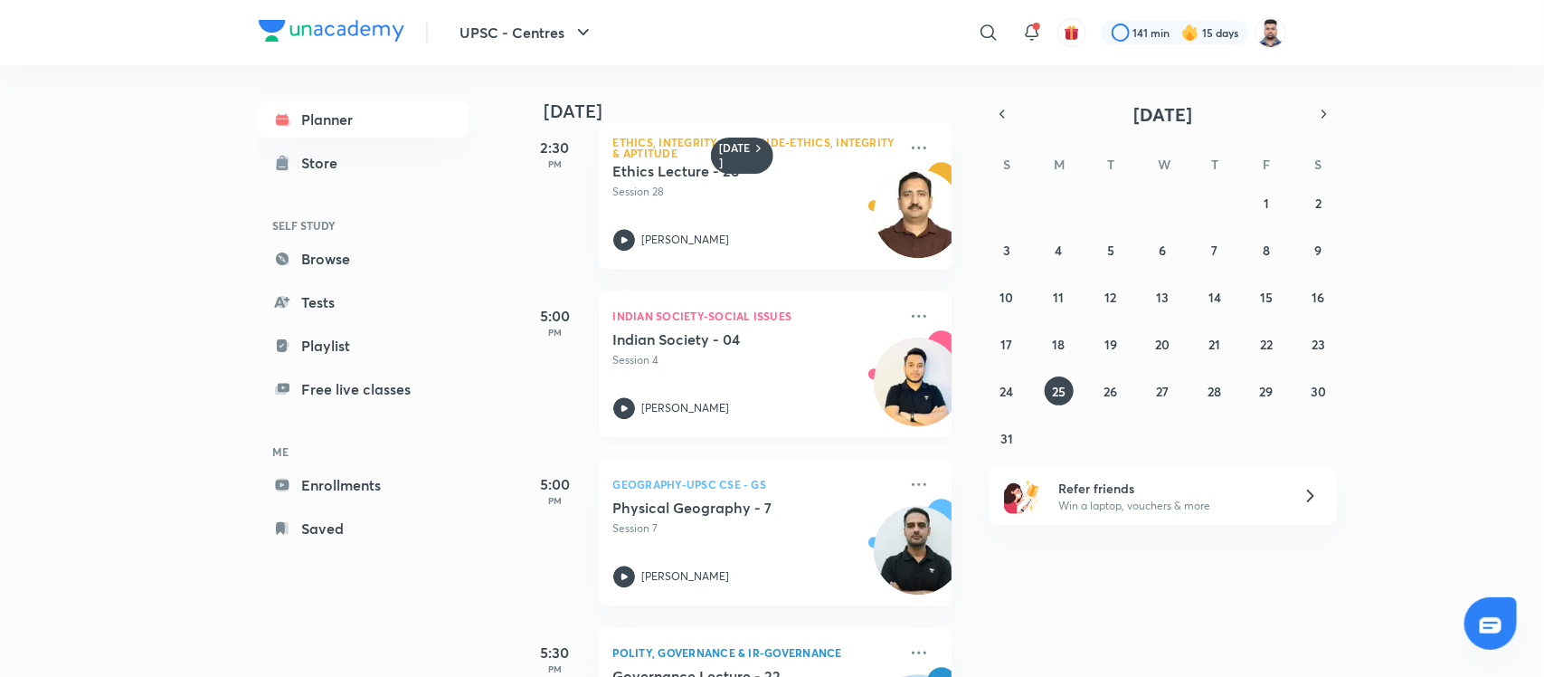
scroll to position [2001, 0]
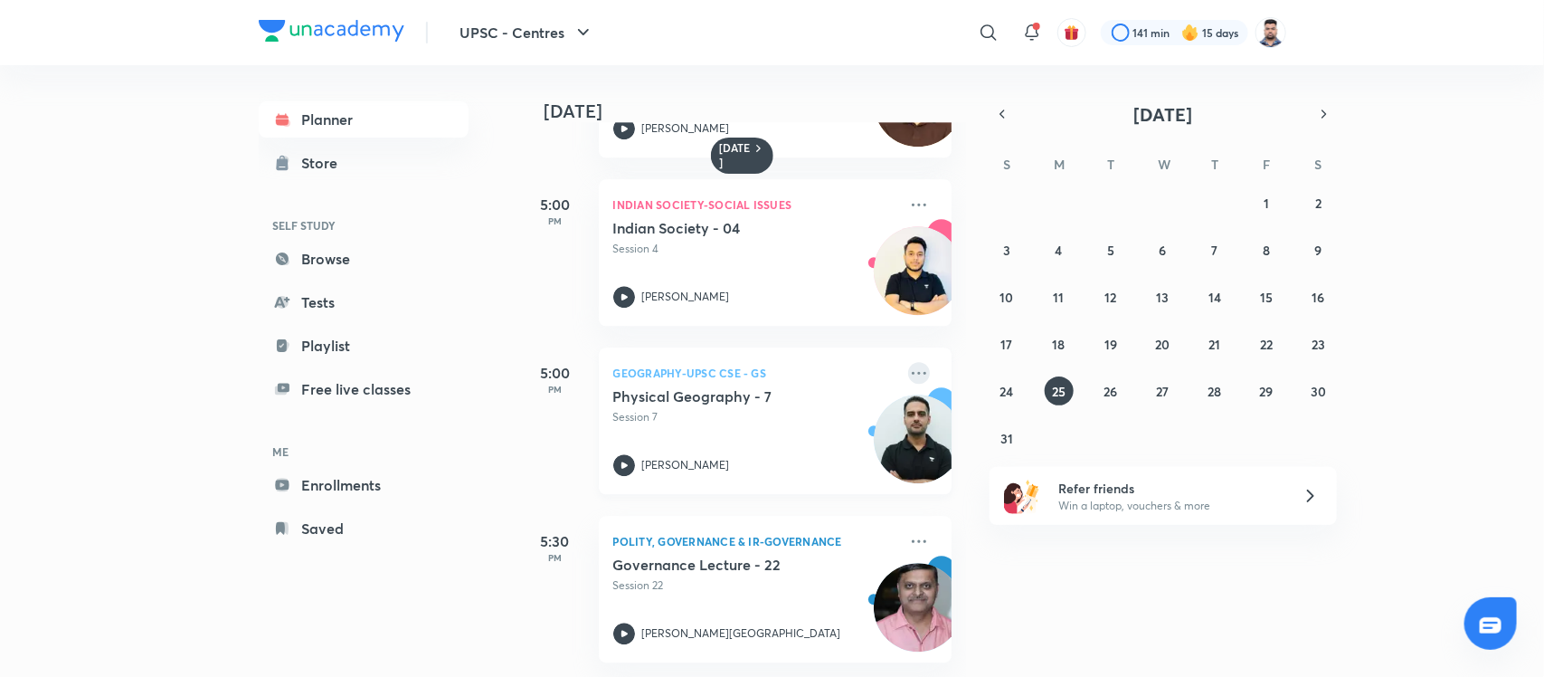
click at [908, 362] on icon at bounding box center [919, 373] width 22 height 22
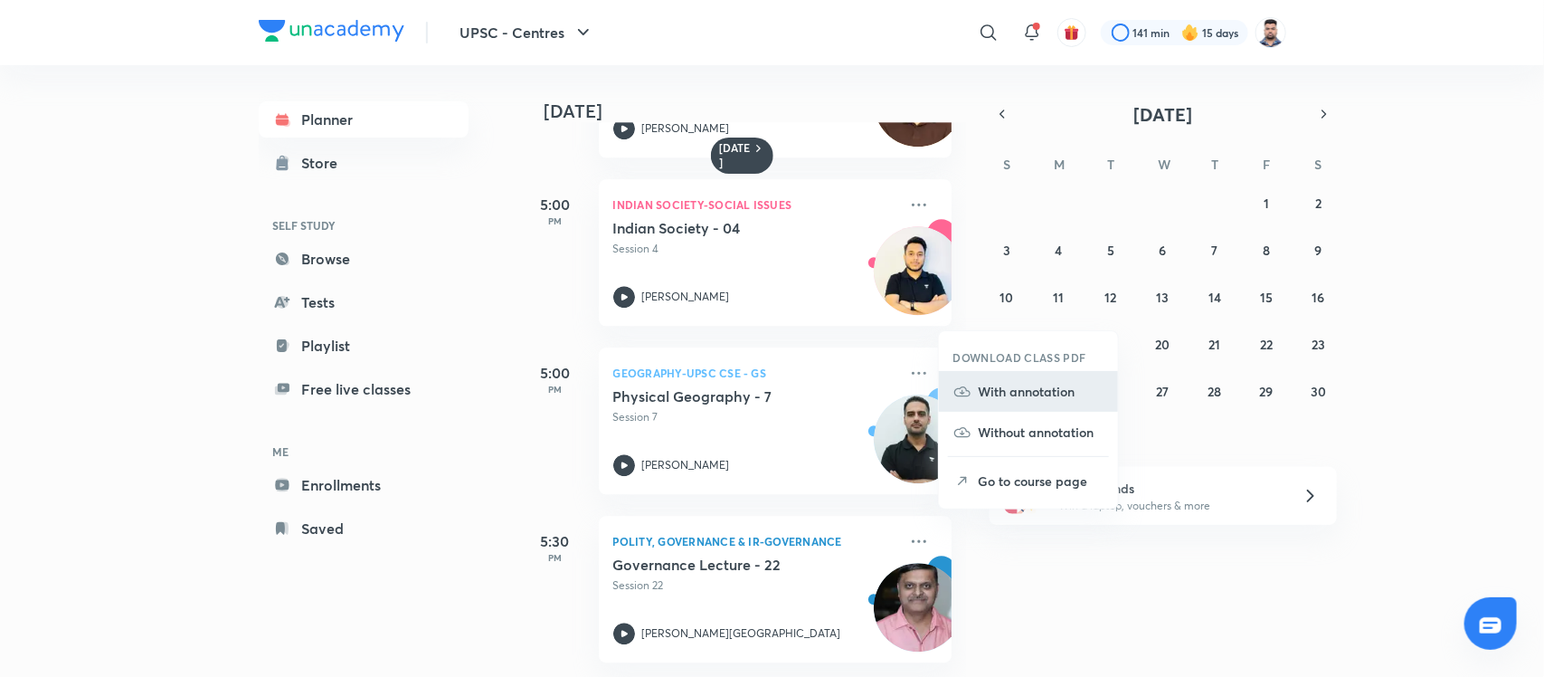
click at [1033, 395] on p "With annotation" at bounding box center [1041, 391] width 125 height 19
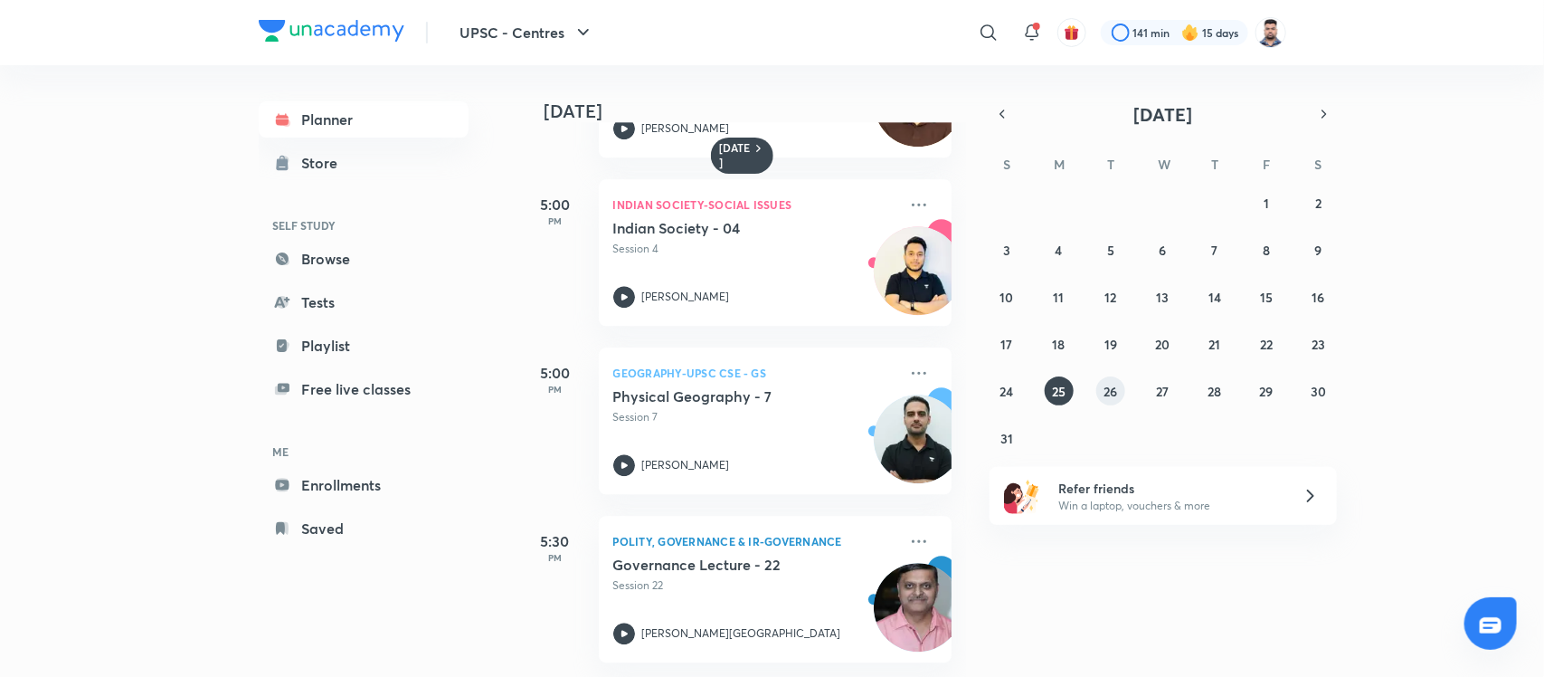
click at [1096, 389] on button "26" at bounding box center [1110, 390] width 29 height 29
click at [908, 362] on icon at bounding box center [919, 373] width 22 height 22
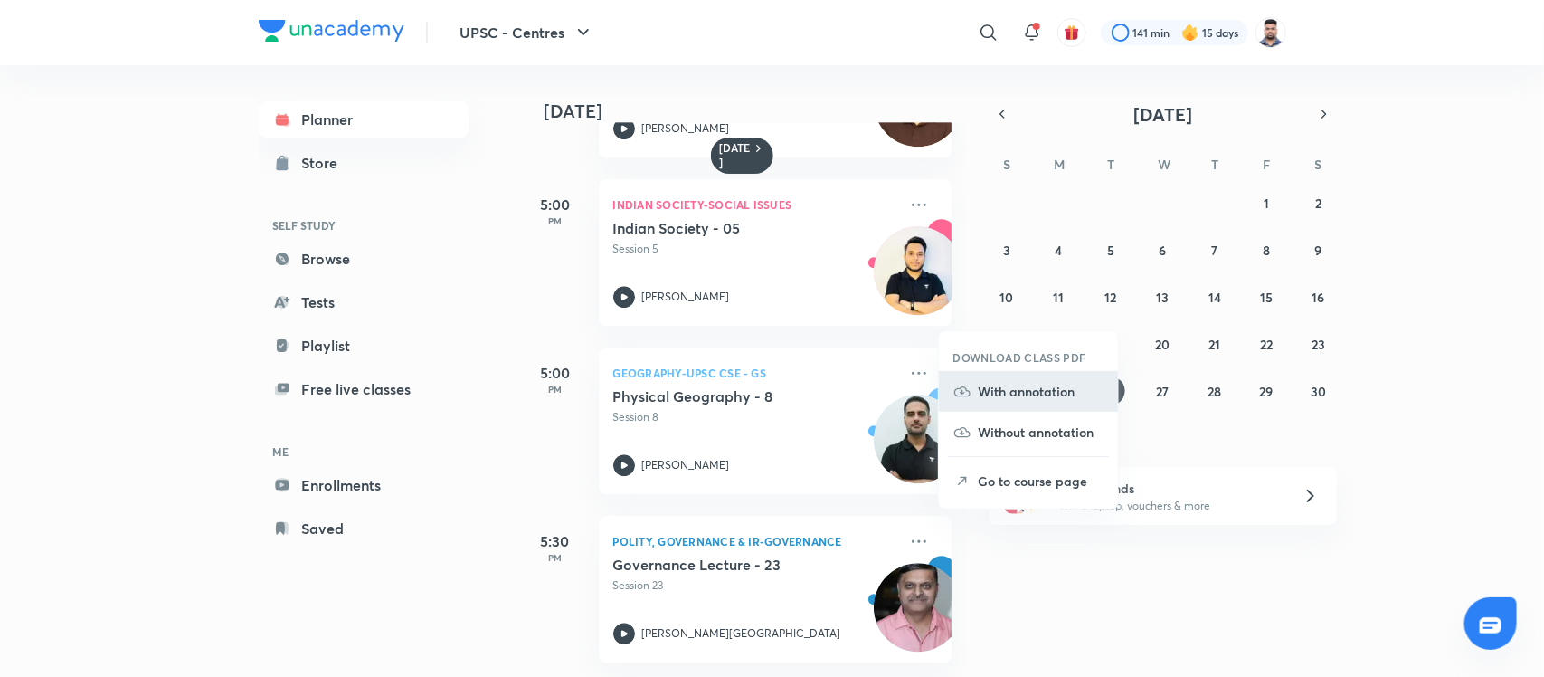
click at [993, 394] on p "With annotation" at bounding box center [1041, 391] width 125 height 19
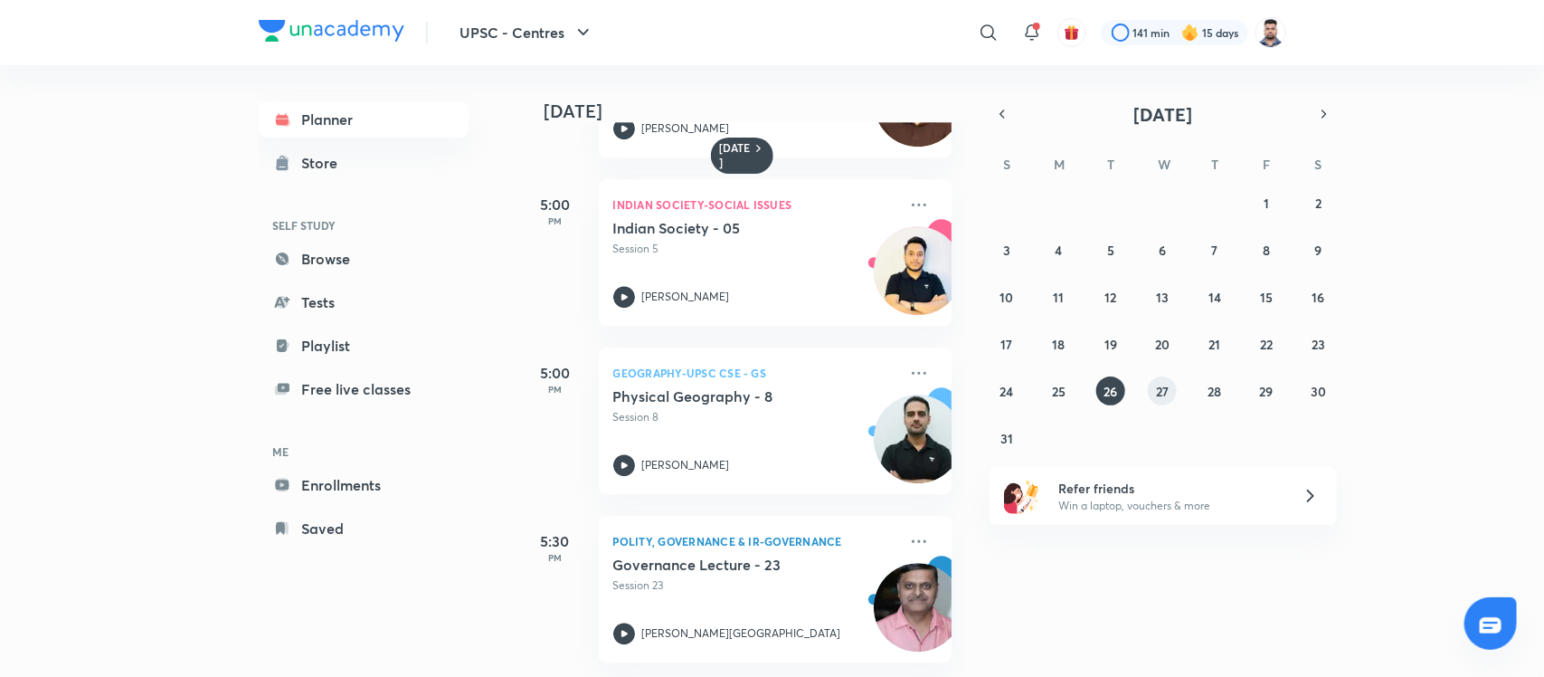
click at [1172, 390] on button "27" at bounding box center [1162, 390] width 29 height 29
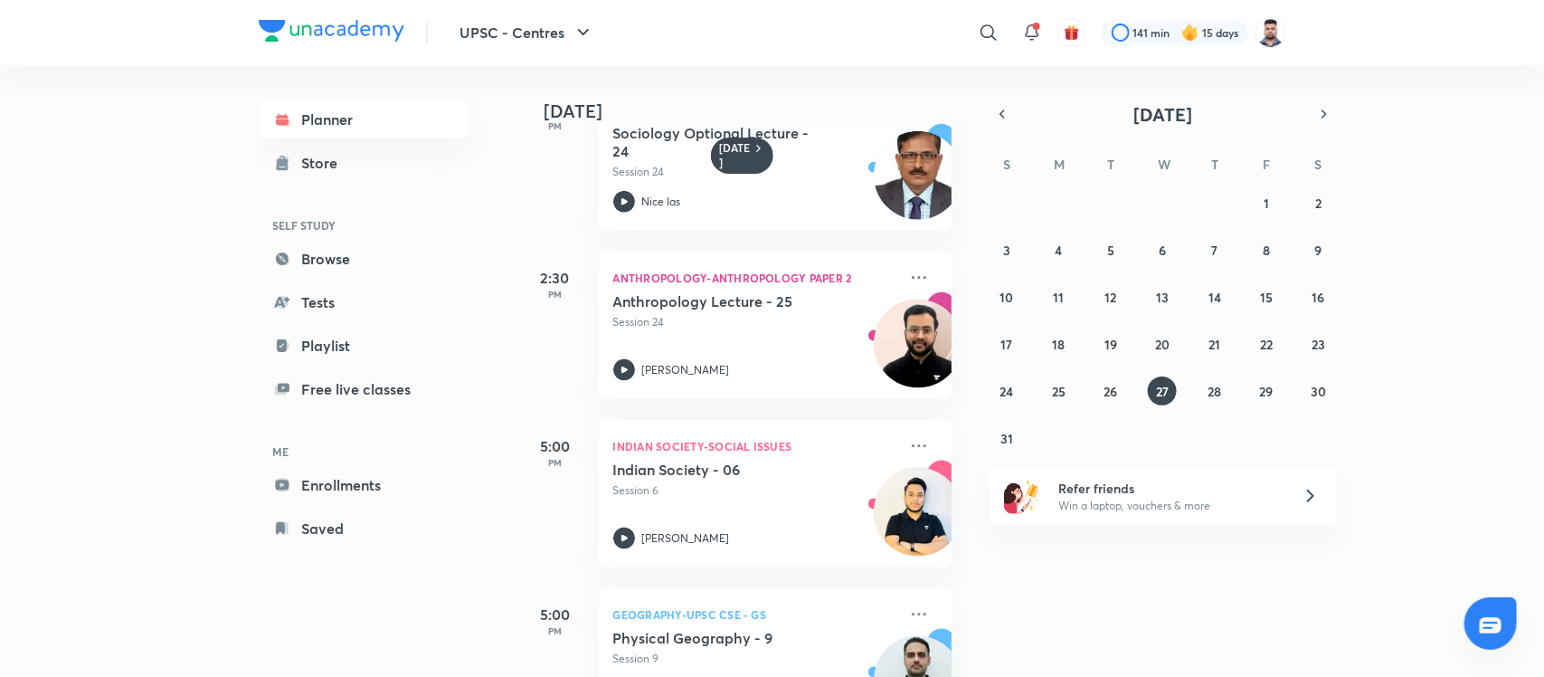
scroll to position [992, 0]
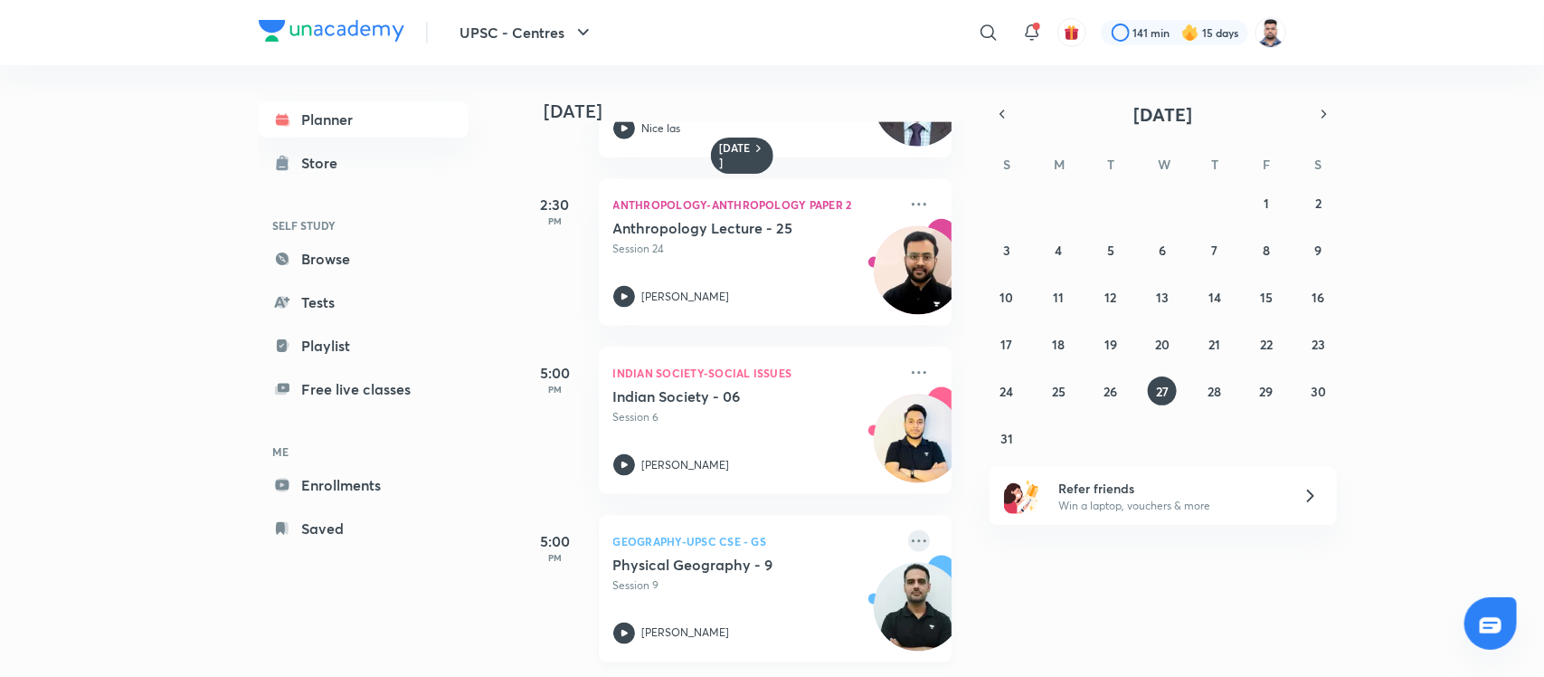
click at [908, 530] on icon at bounding box center [919, 541] width 22 height 22
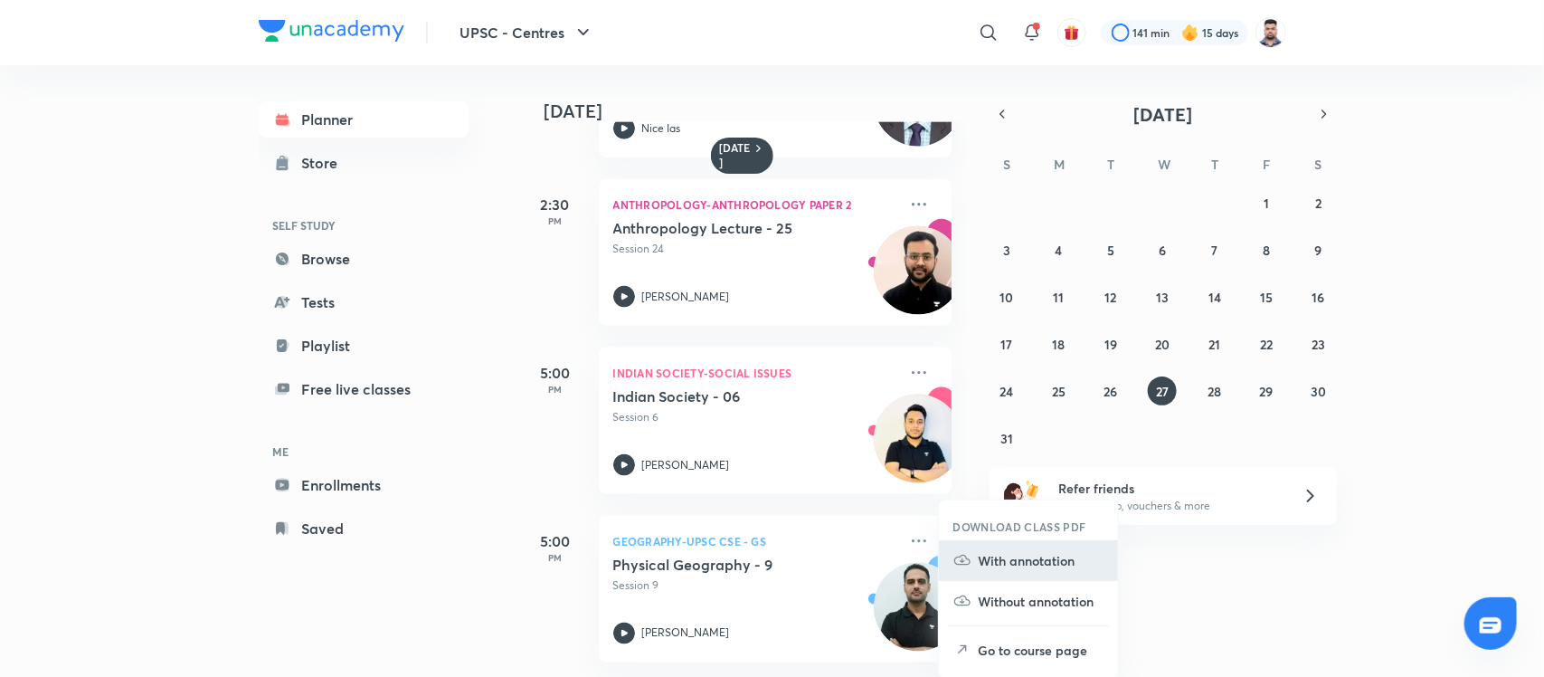
click at [1052, 568] on p "With annotation" at bounding box center [1041, 560] width 125 height 19
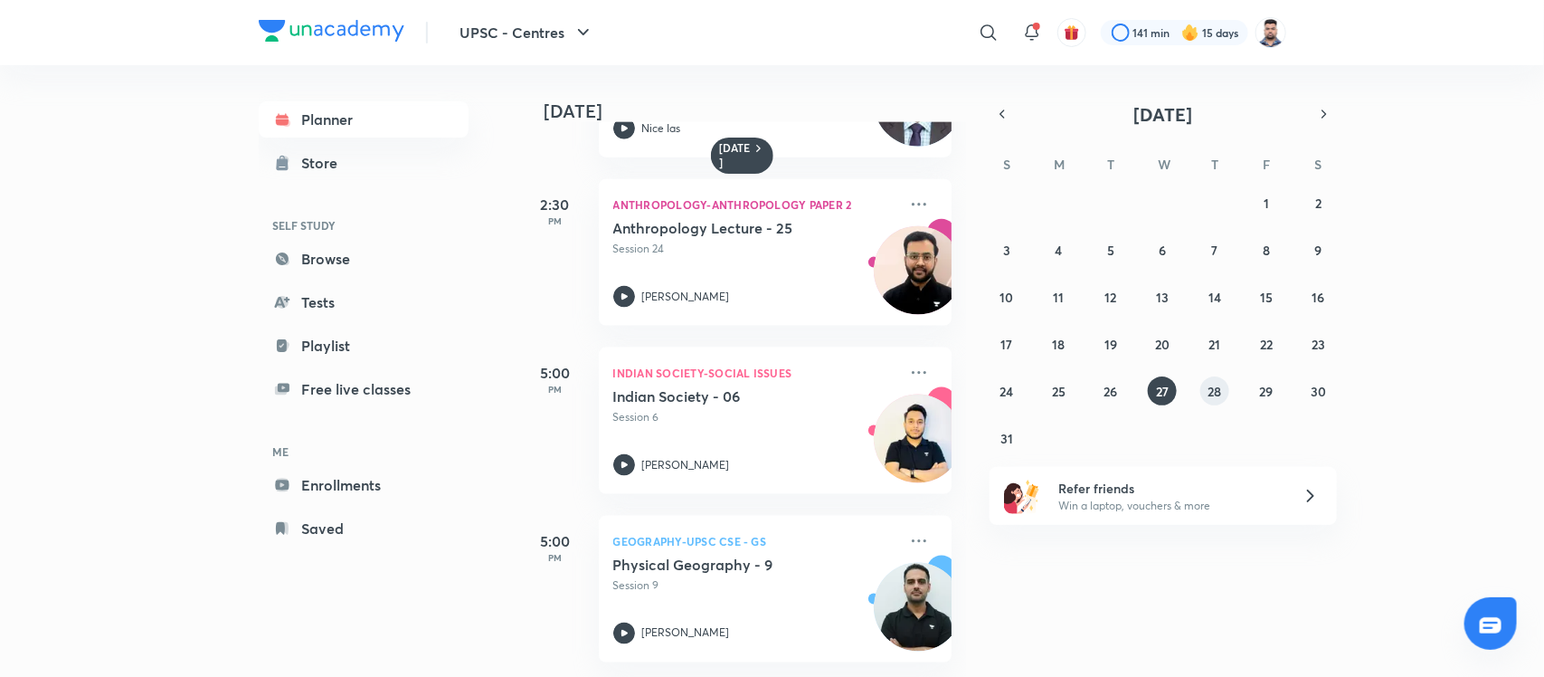
click at [1213, 394] on abbr "28" at bounding box center [1215, 391] width 14 height 17
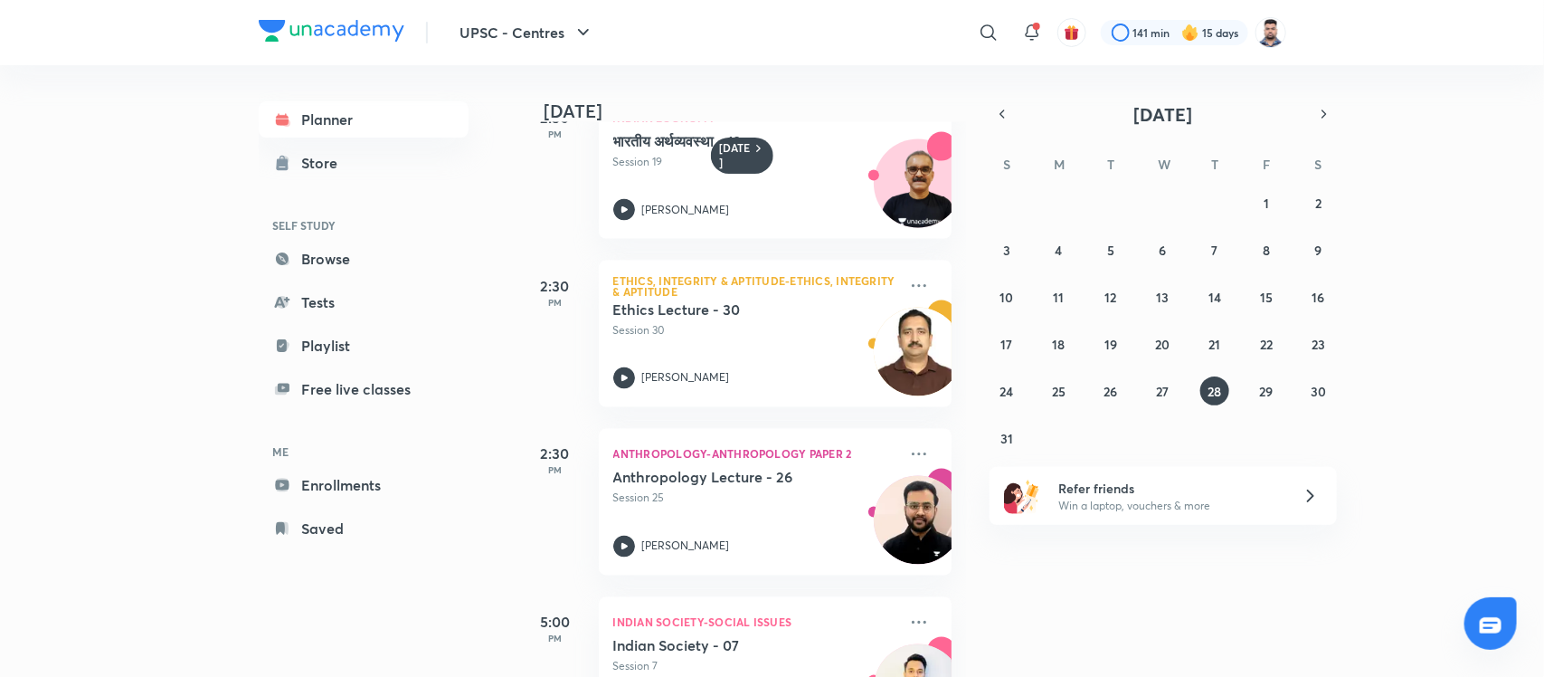
scroll to position [1665, 0]
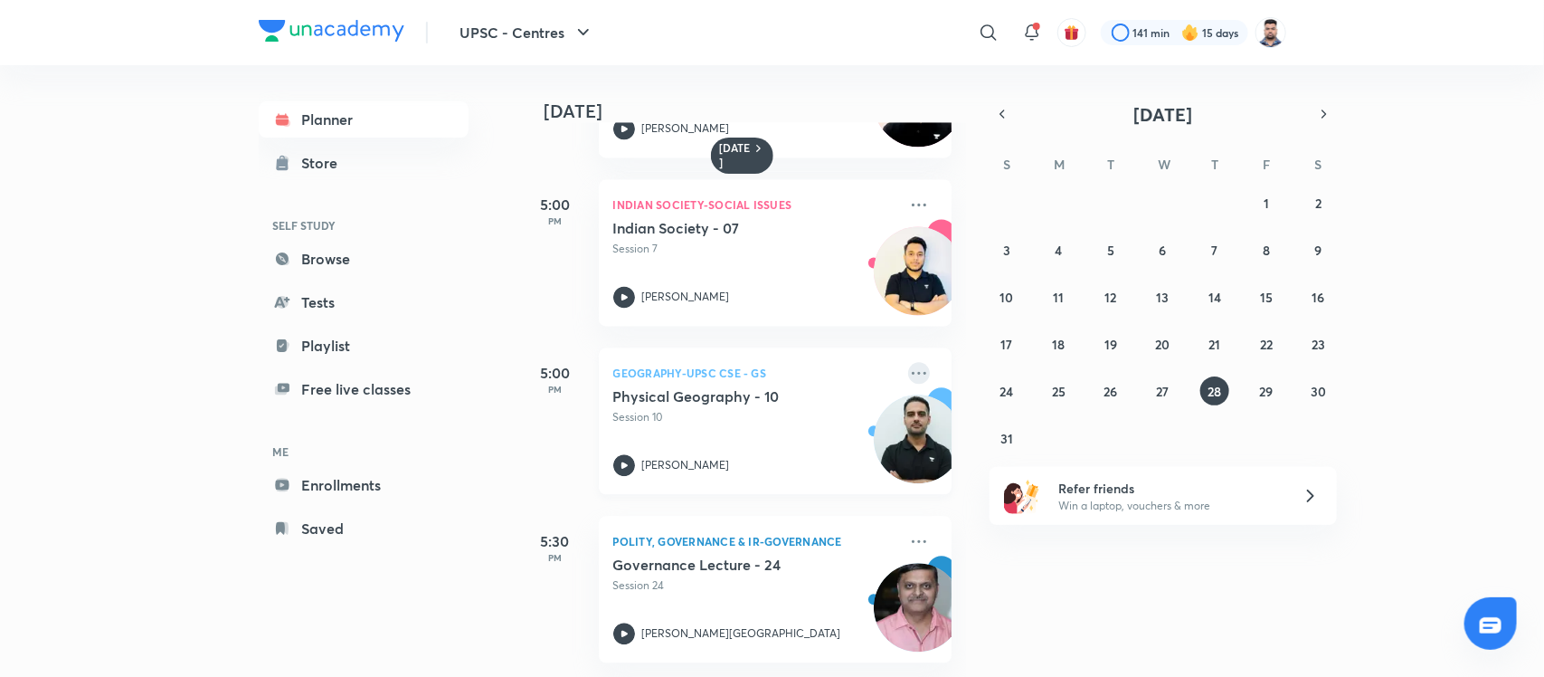
click at [908, 362] on icon at bounding box center [919, 373] width 22 height 22
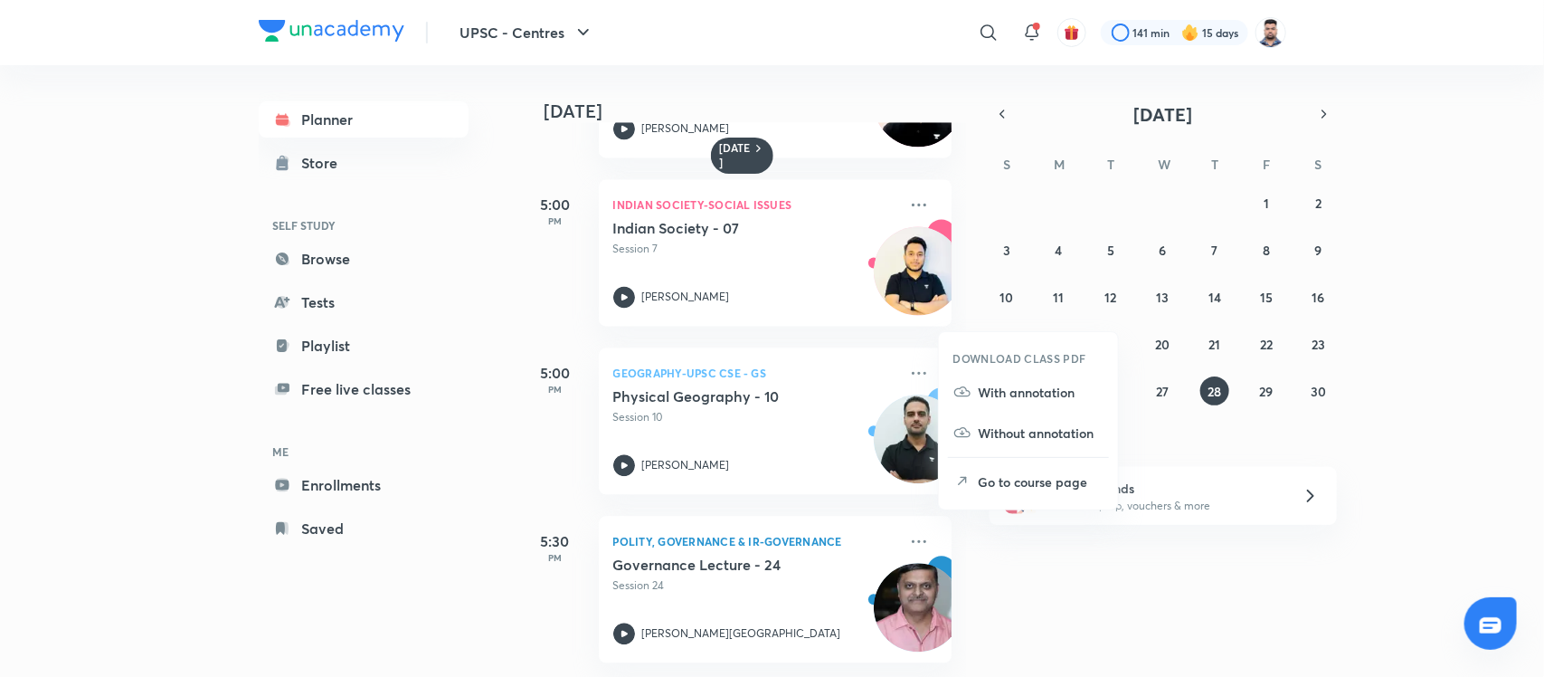
click at [1016, 404] on li "With annotation" at bounding box center [1028, 392] width 179 height 41
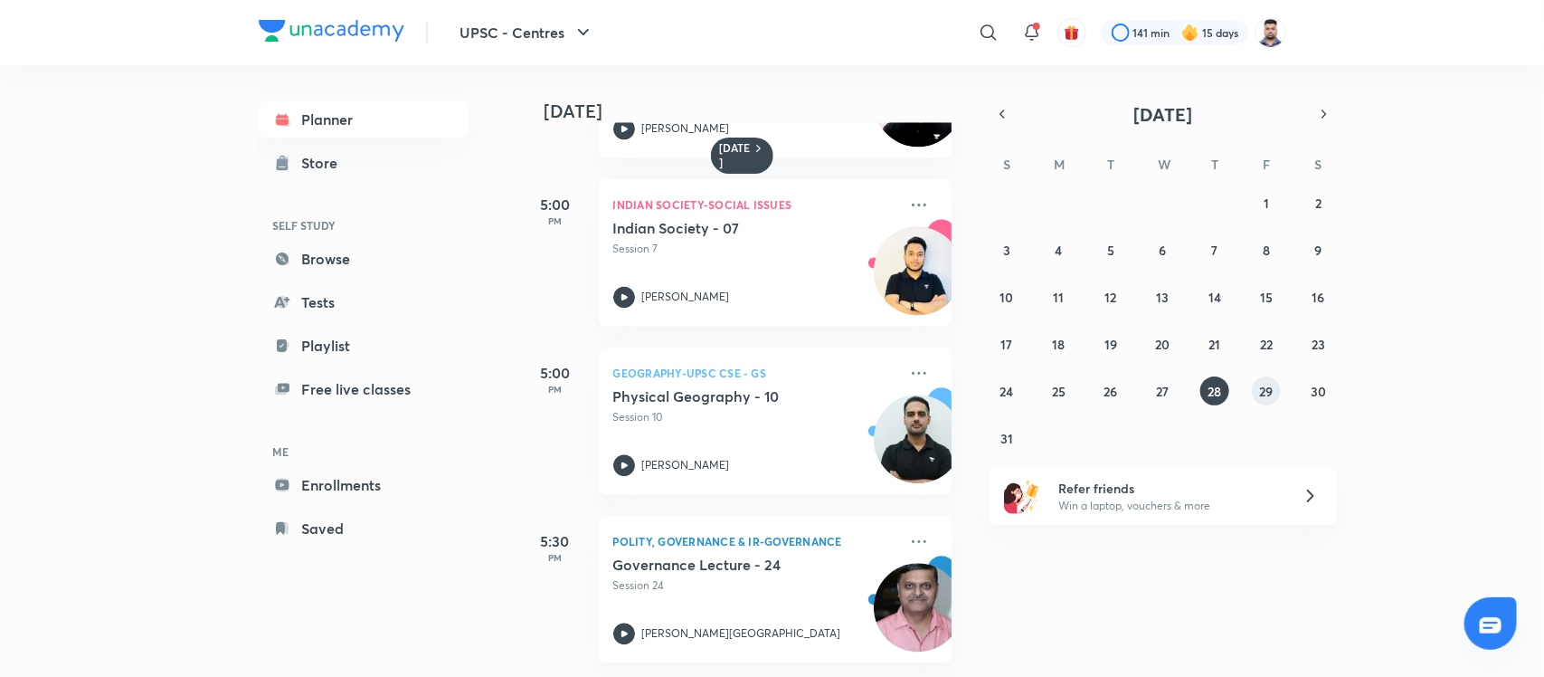
click at [1264, 392] on abbr "29" at bounding box center [1267, 391] width 14 height 17
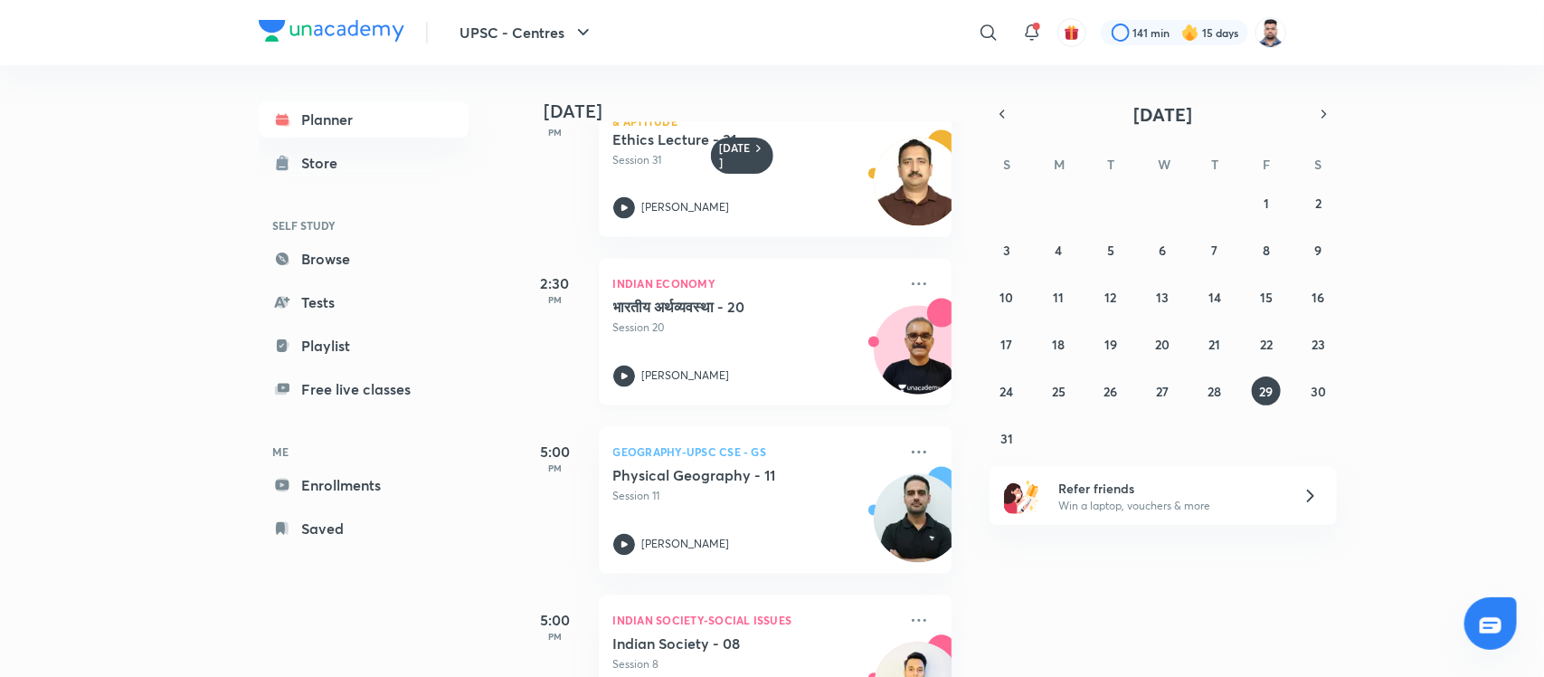
scroll to position [1495, 0]
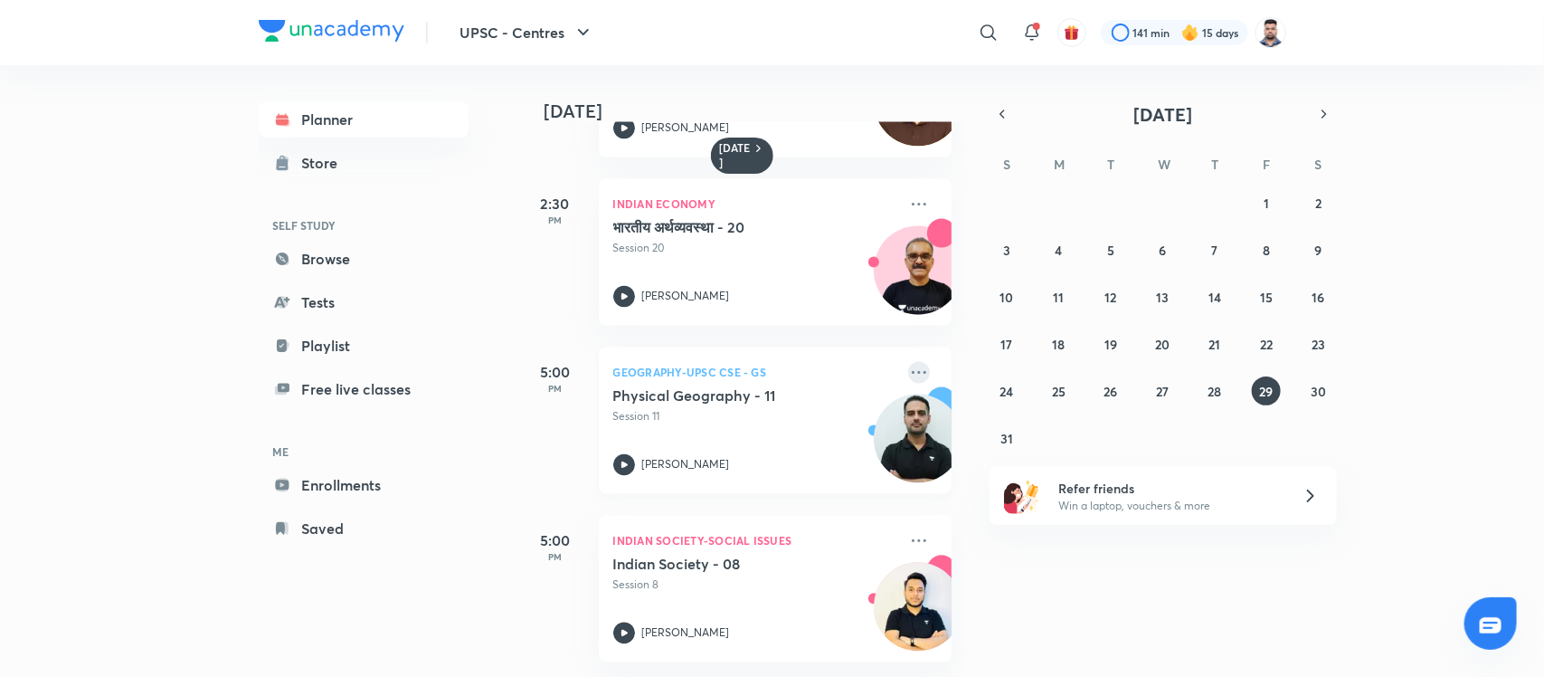
click at [908, 362] on icon at bounding box center [919, 373] width 22 height 22
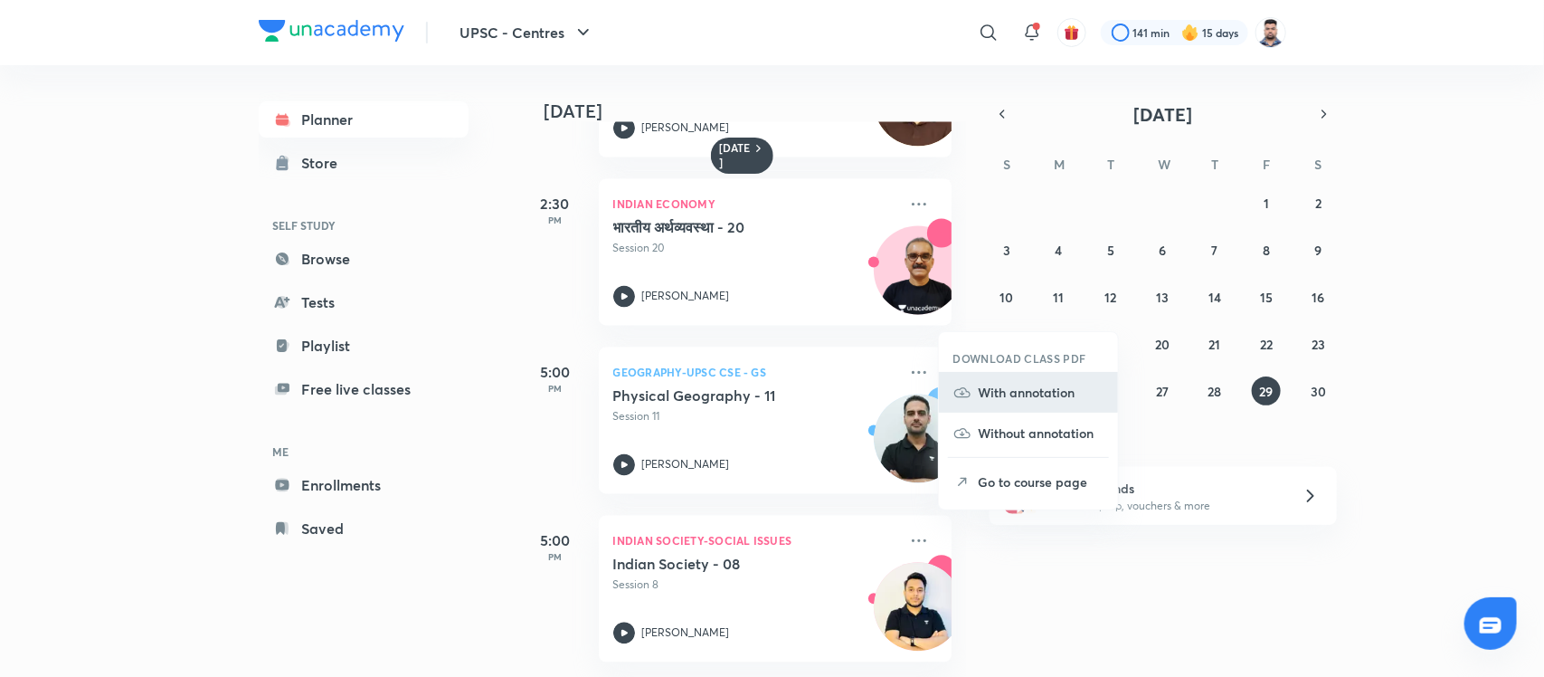
click at [1001, 389] on p "With annotation" at bounding box center [1041, 392] width 125 height 19
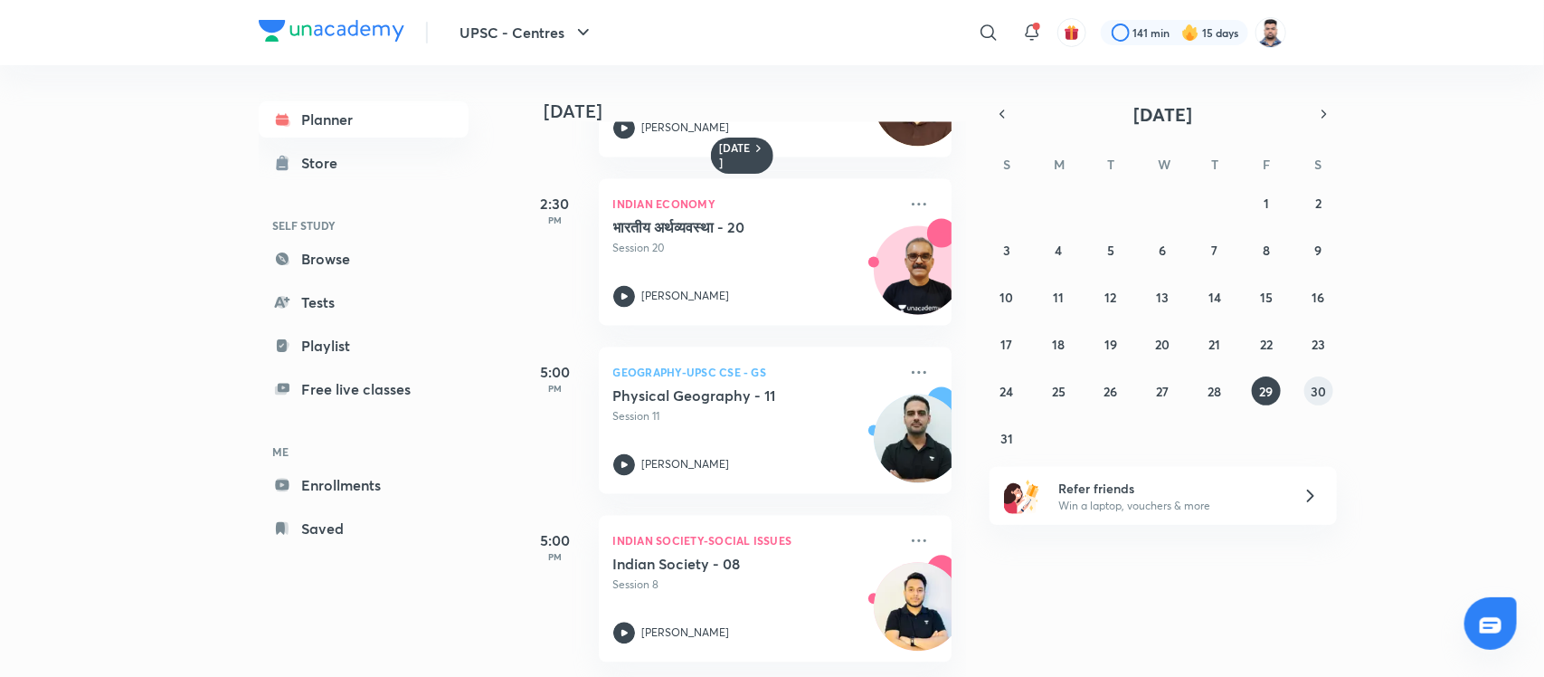
click at [1312, 401] on button "30" at bounding box center [1319, 390] width 29 height 29
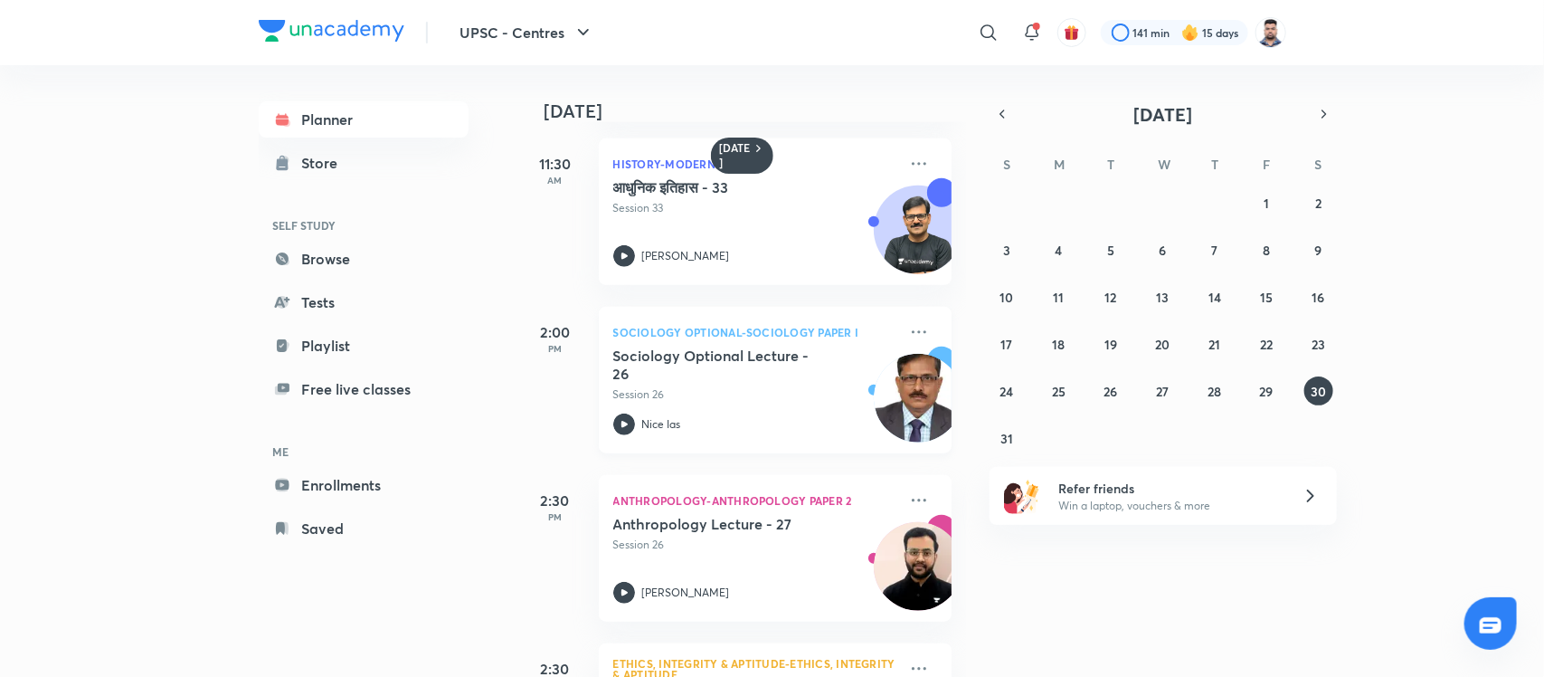
scroll to position [992, 0]
